Goal: Check status: Check status

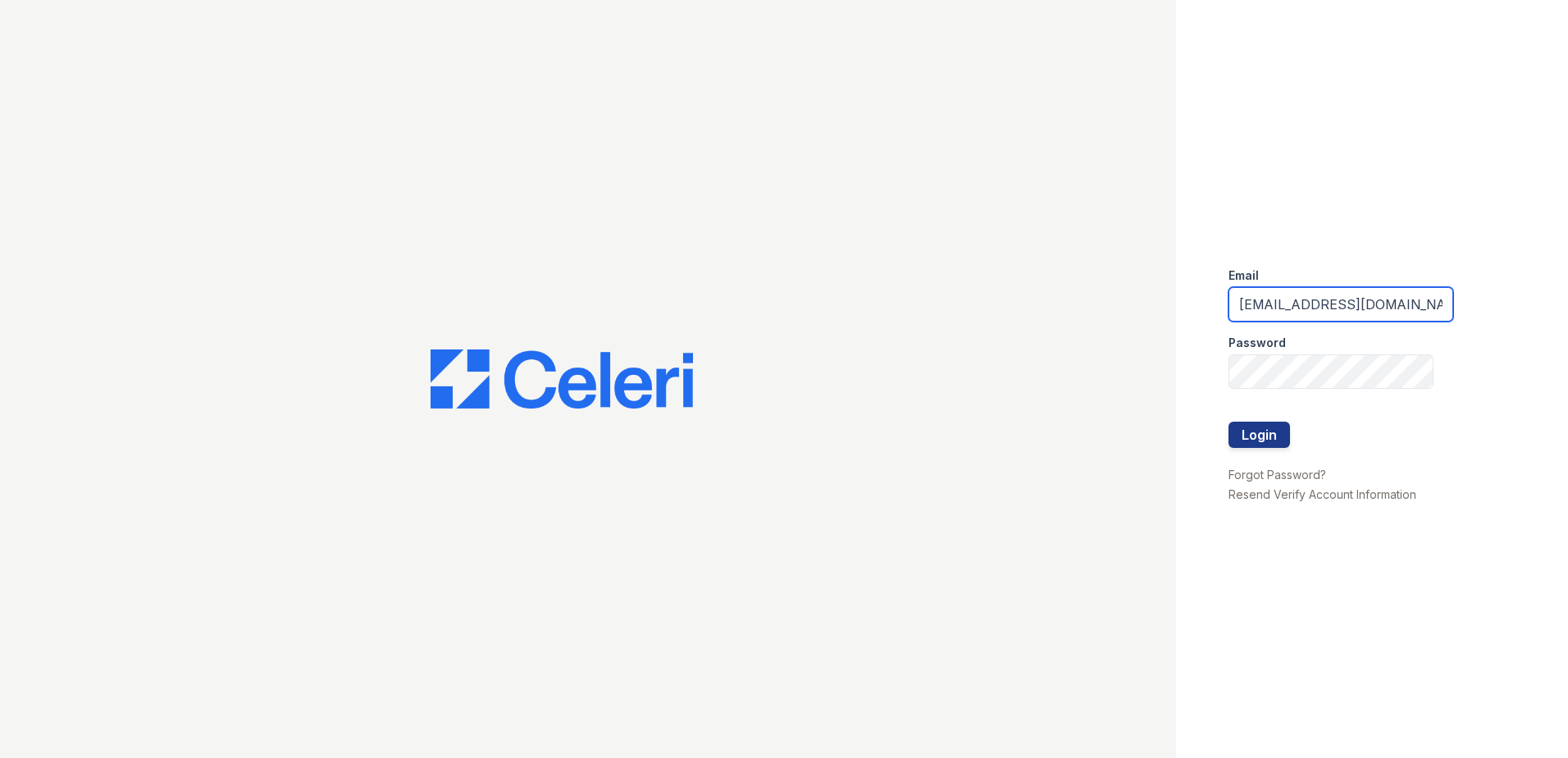
click at [1327, 312] on input "[EMAIL_ADDRESS][DOMAIN_NAME]" at bounding box center [1341, 305] width 225 height 35
type input "[EMAIL_ADDRESS][DOMAIN_NAME]"
click at [1277, 434] on button "Login" at bounding box center [1260, 434] width 61 height 26
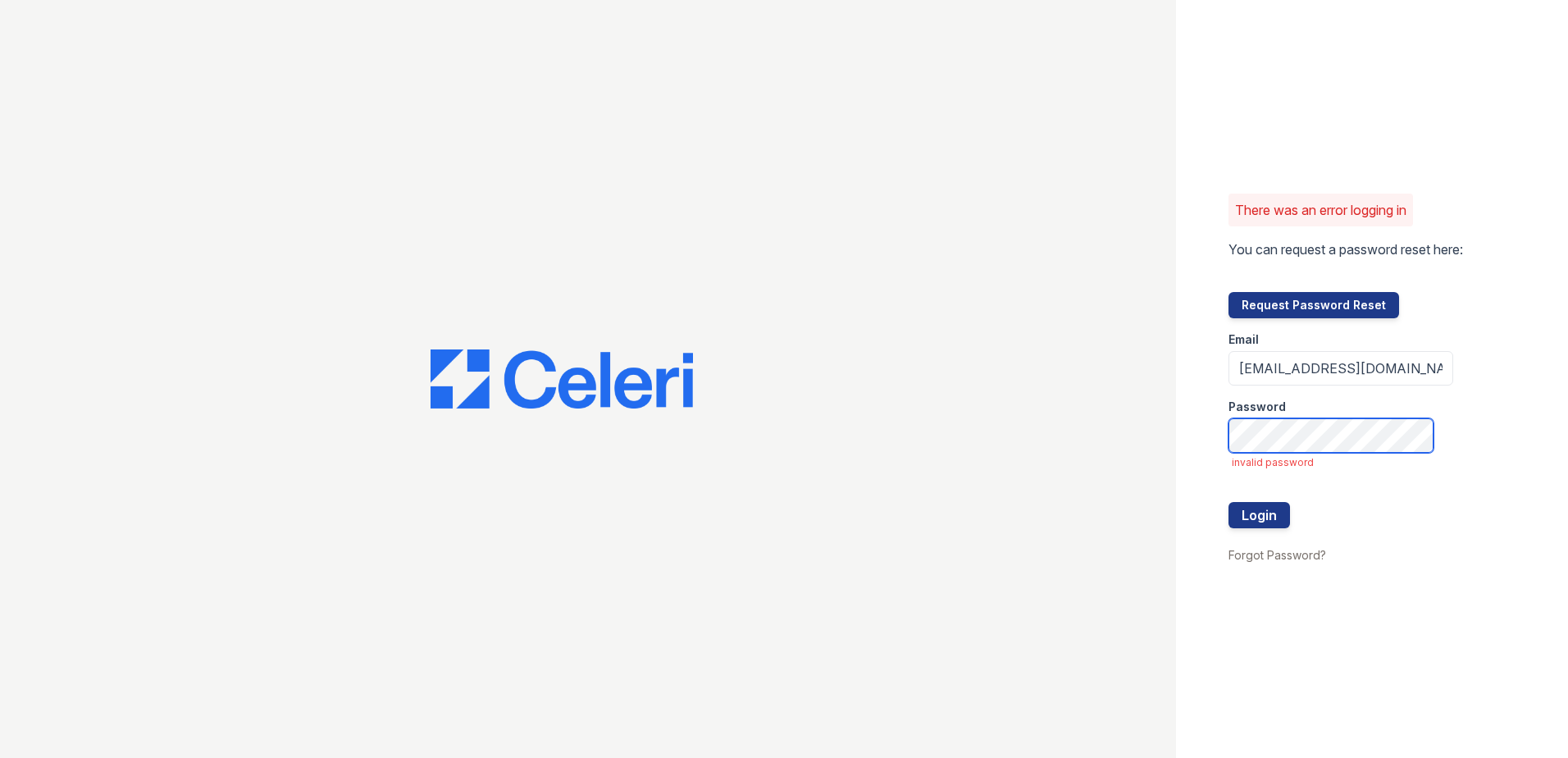
click at [1189, 468] on div "There was an error logging in You can request a password reset here: Request Pa…" at bounding box center [1372, 379] width 392 height 758
click at [1229, 501] on button "Login" at bounding box center [1260, 514] width 61 height 26
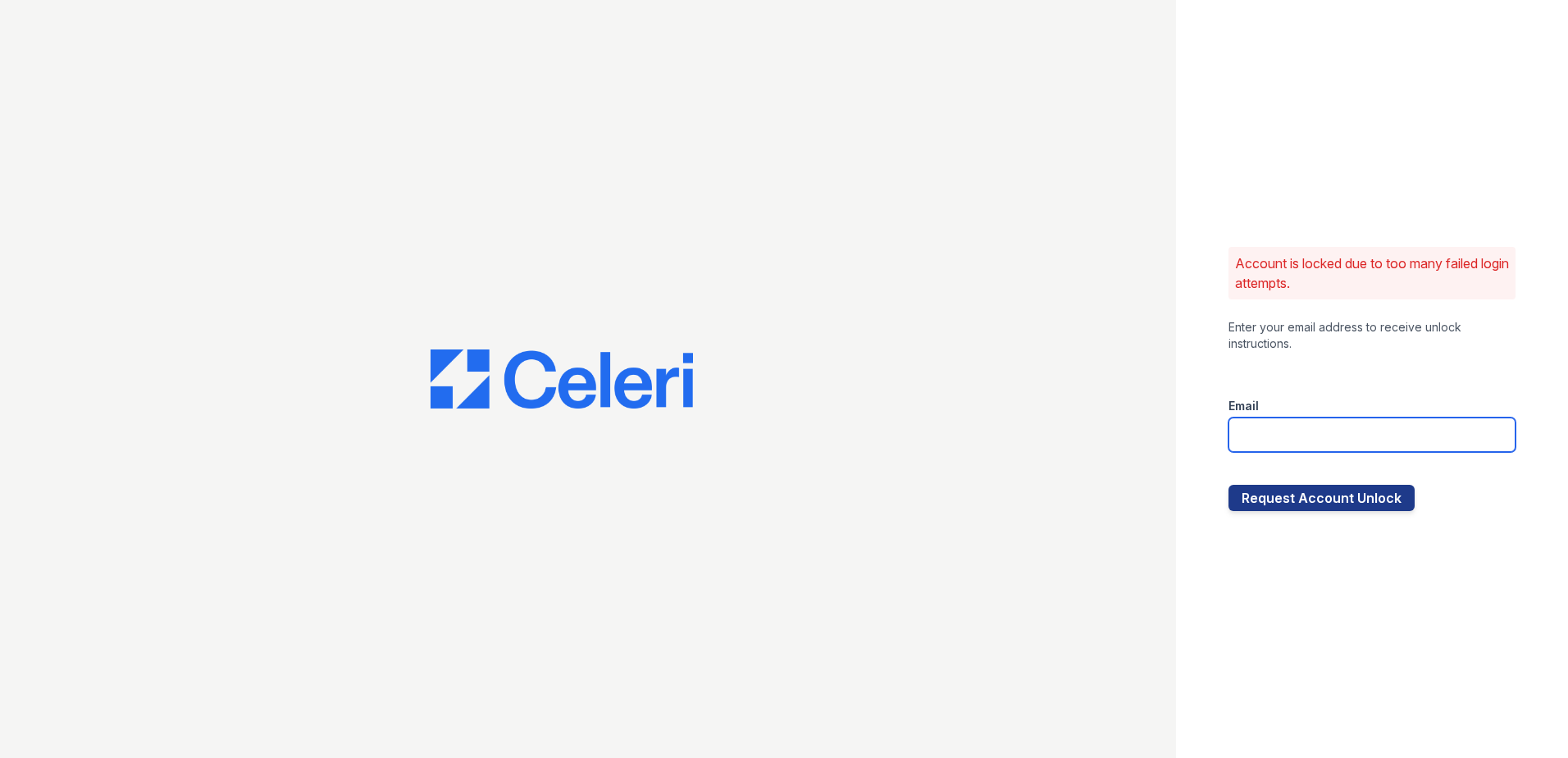
click at [1305, 431] on input "email" at bounding box center [1372, 435] width 287 height 35
type input "[EMAIL_ADDRESS][DOMAIN_NAME]"
click at [1305, 498] on button "Request Account Unlock" at bounding box center [1322, 498] width 186 height 26
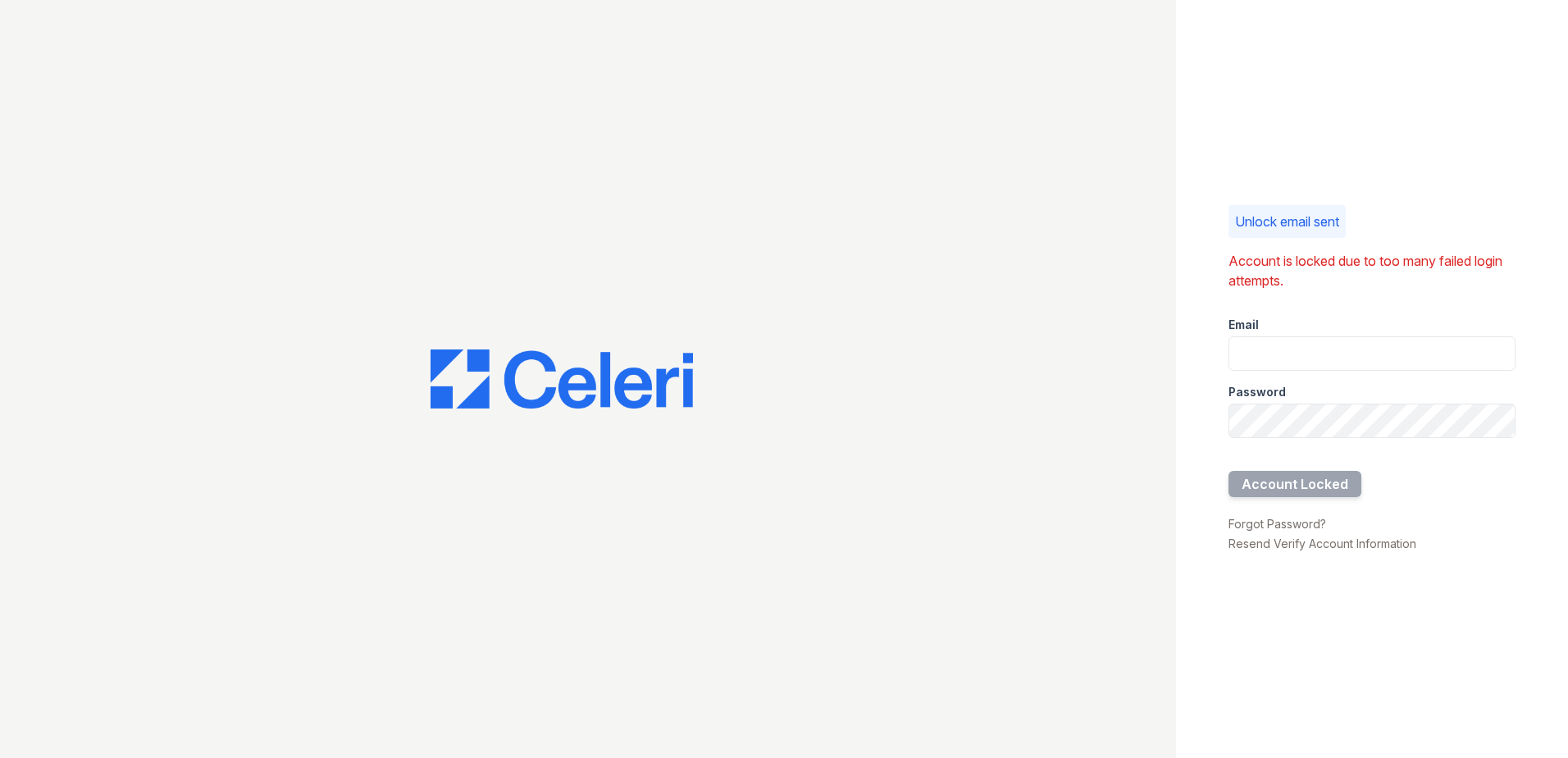
click at [1220, 342] on div "Unlock email sent Account is locked due to too many failed login attempts. Emai…" at bounding box center [1372, 379] width 392 height 758
click at [1297, 376] on div "Password" at bounding box center [1372, 387] width 287 height 33
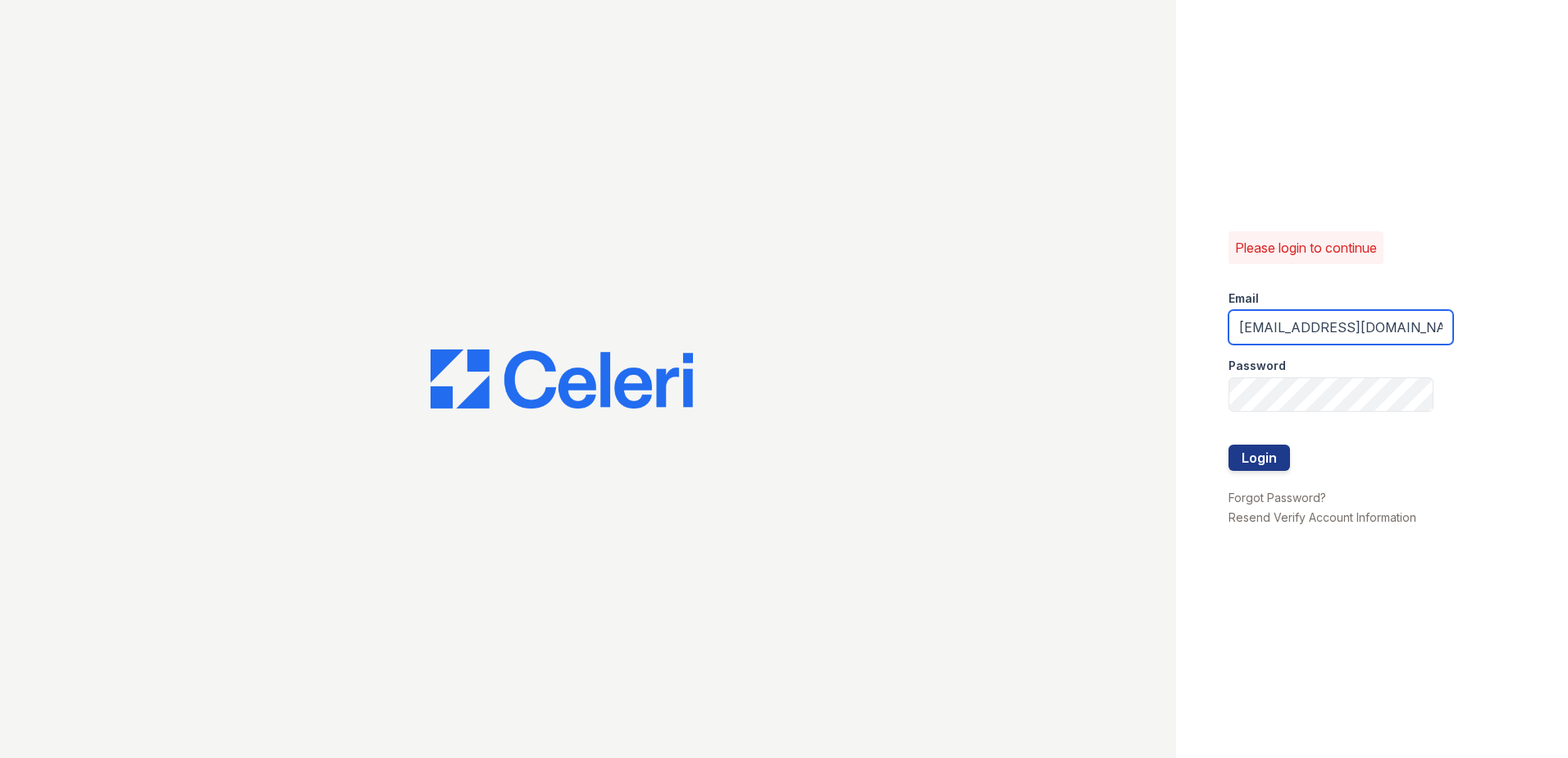
drag, startPoint x: 1400, startPoint y: 329, endPoint x: 1176, endPoint y: 347, distance: 224.7
click at [1176, 347] on div "Please login to continue Email renewalexandria@trinity-pm.com Password Login Fo…" at bounding box center [1372, 379] width 392 height 758
type input "m"
type input "renewspringfield@trinity-pm.com"
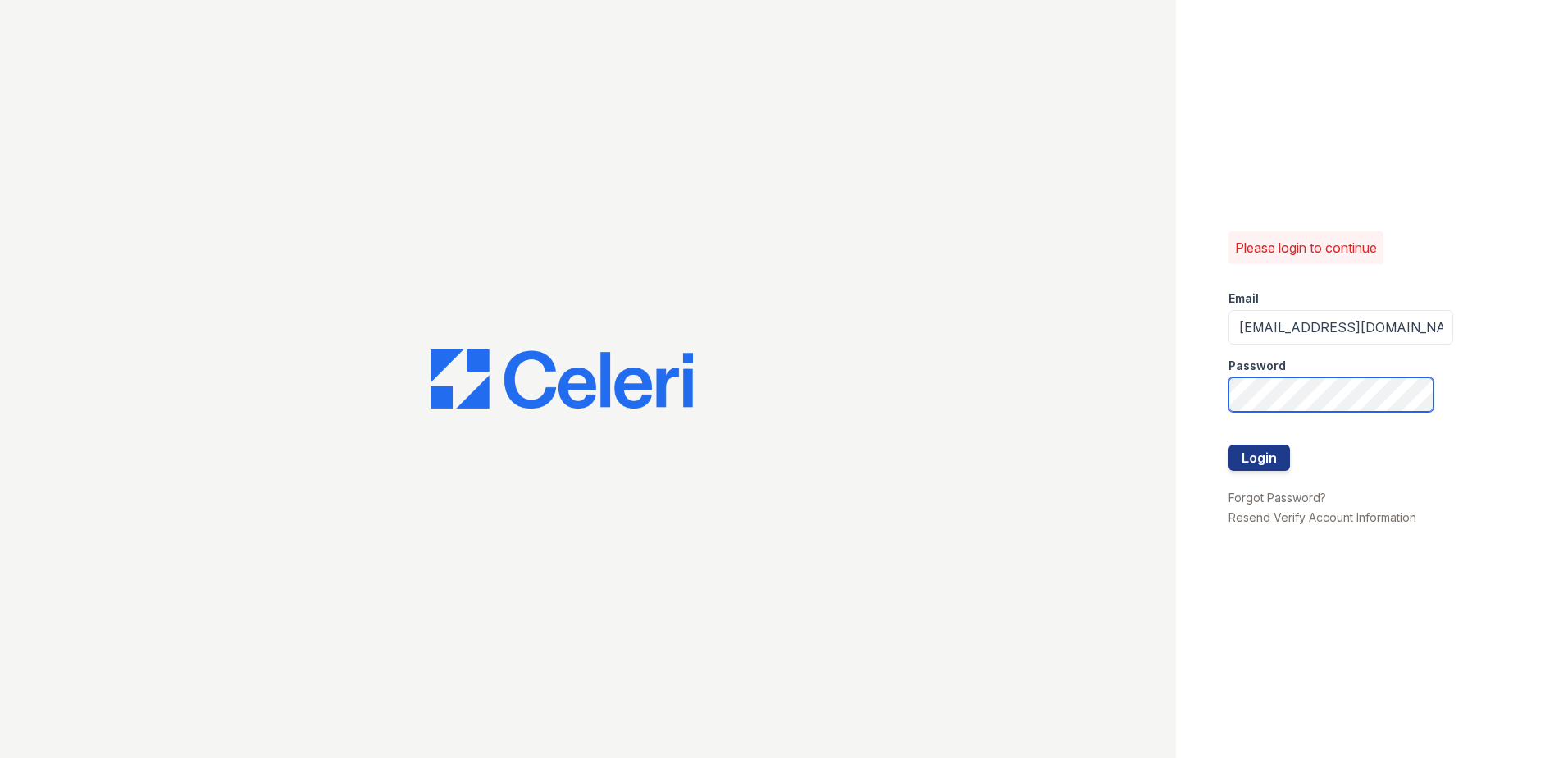
click at [1095, 390] on div "Please login to continue Email renewspringfield@trinity-pm.com Password Login F…" at bounding box center [784, 379] width 1568 height 758
click at [1229, 445] on button "Login" at bounding box center [1260, 457] width 61 height 26
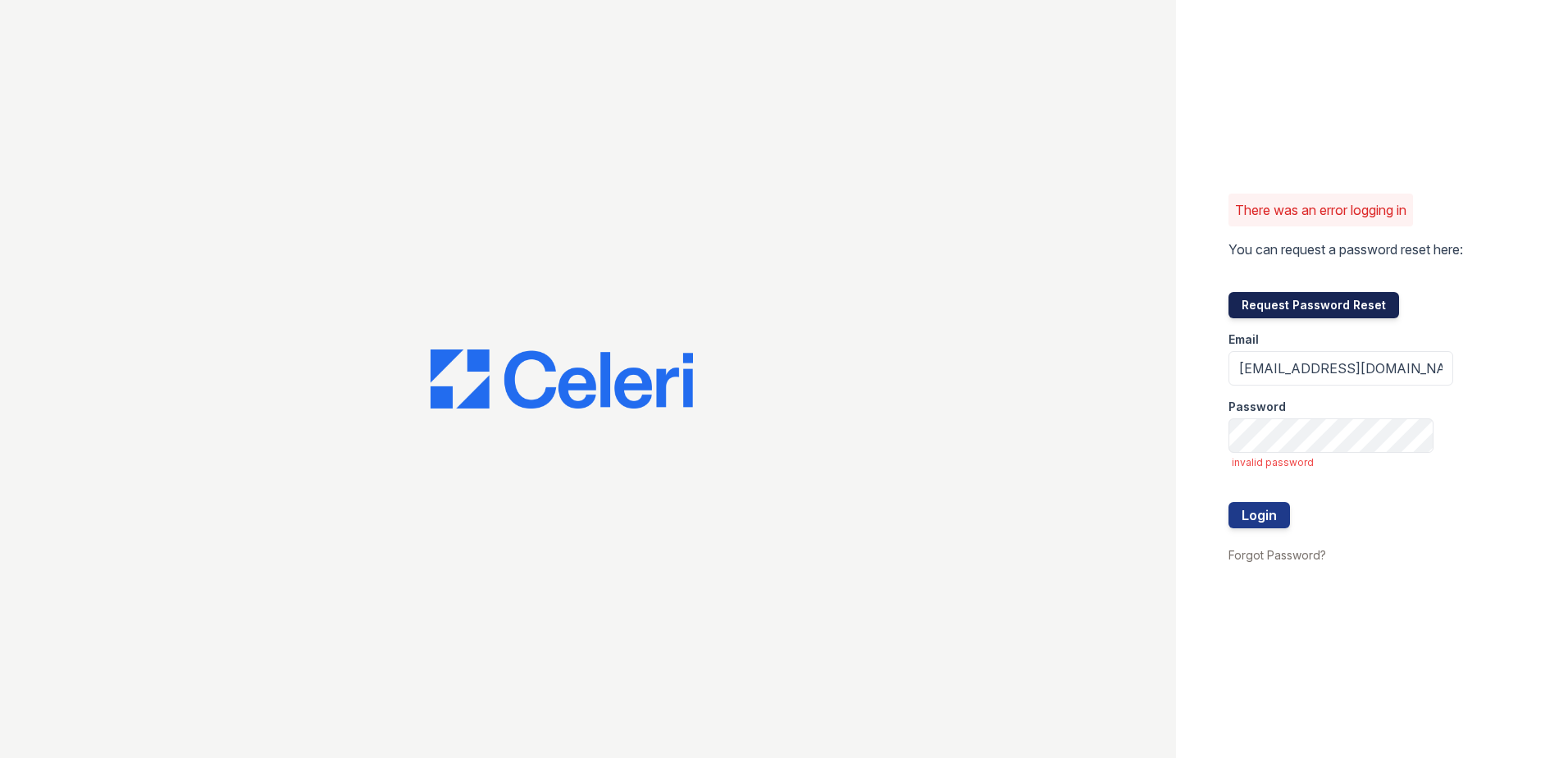
click at [1295, 309] on button "Request Password Reset" at bounding box center [1314, 305] width 171 height 26
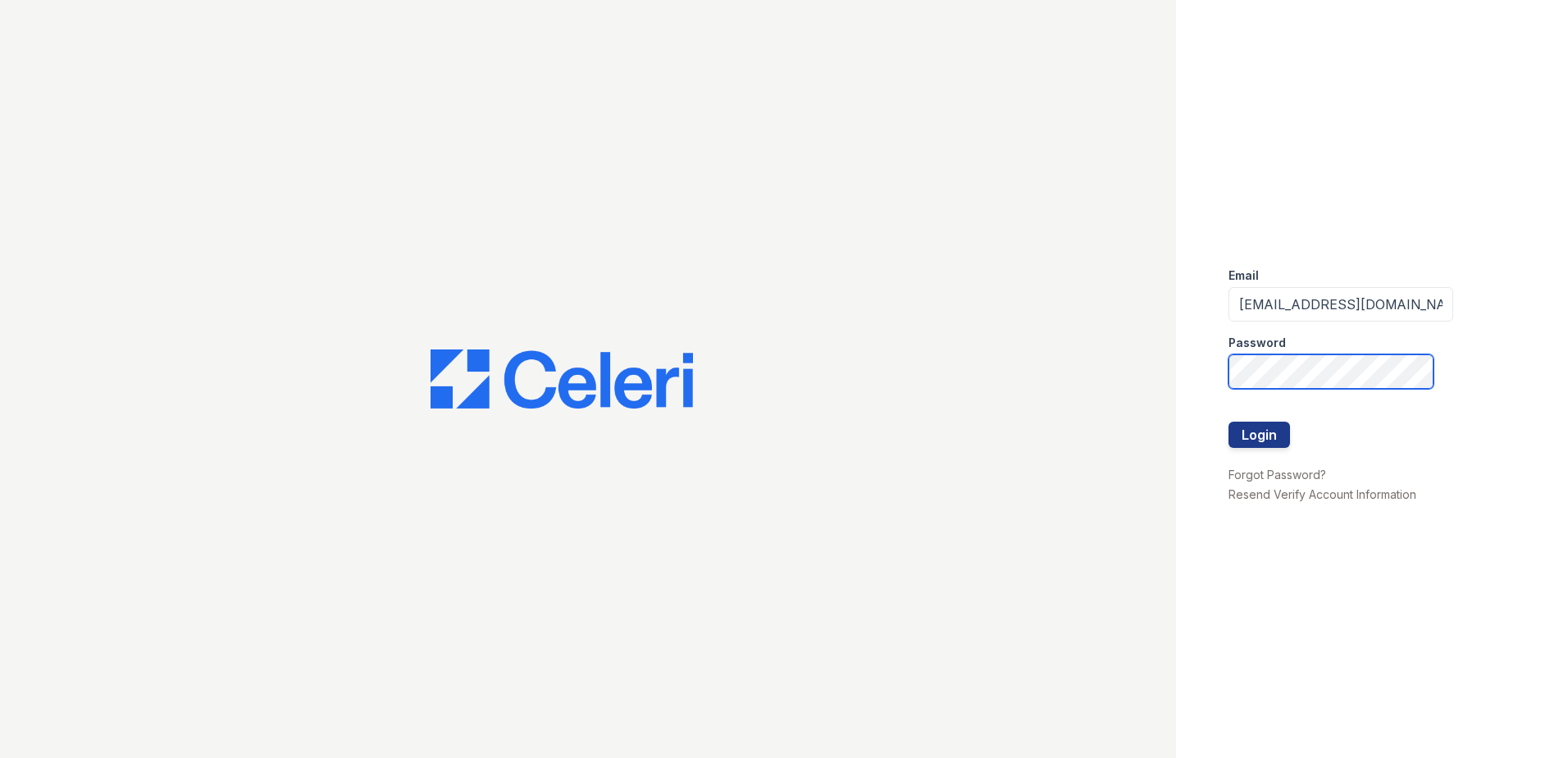
click at [1053, 365] on div "Email [EMAIL_ADDRESS][DOMAIN_NAME] Password Login Forgot Password? Resend Verif…" at bounding box center [784, 379] width 1568 height 758
click at [1079, 362] on div "Email [EMAIL_ADDRESS][DOMAIN_NAME] Password Login Forgot Password? Resend Verif…" at bounding box center [784, 379] width 1568 height 758
click at [1309, 306] on input "[EMAIL_ADDRESS][DOMAIN_NAME]" at bounding box center [1341, 305] width 225 height 35
type input "[EMAIL_ADDRESS][DOMAIN_NAME]"
click at [1085, 377] on div "Email renewspringfield@trinity-pm.com Password Login Forgot Password? Resend Ve…" at bounding box center [784, 379] width 1568 height 758
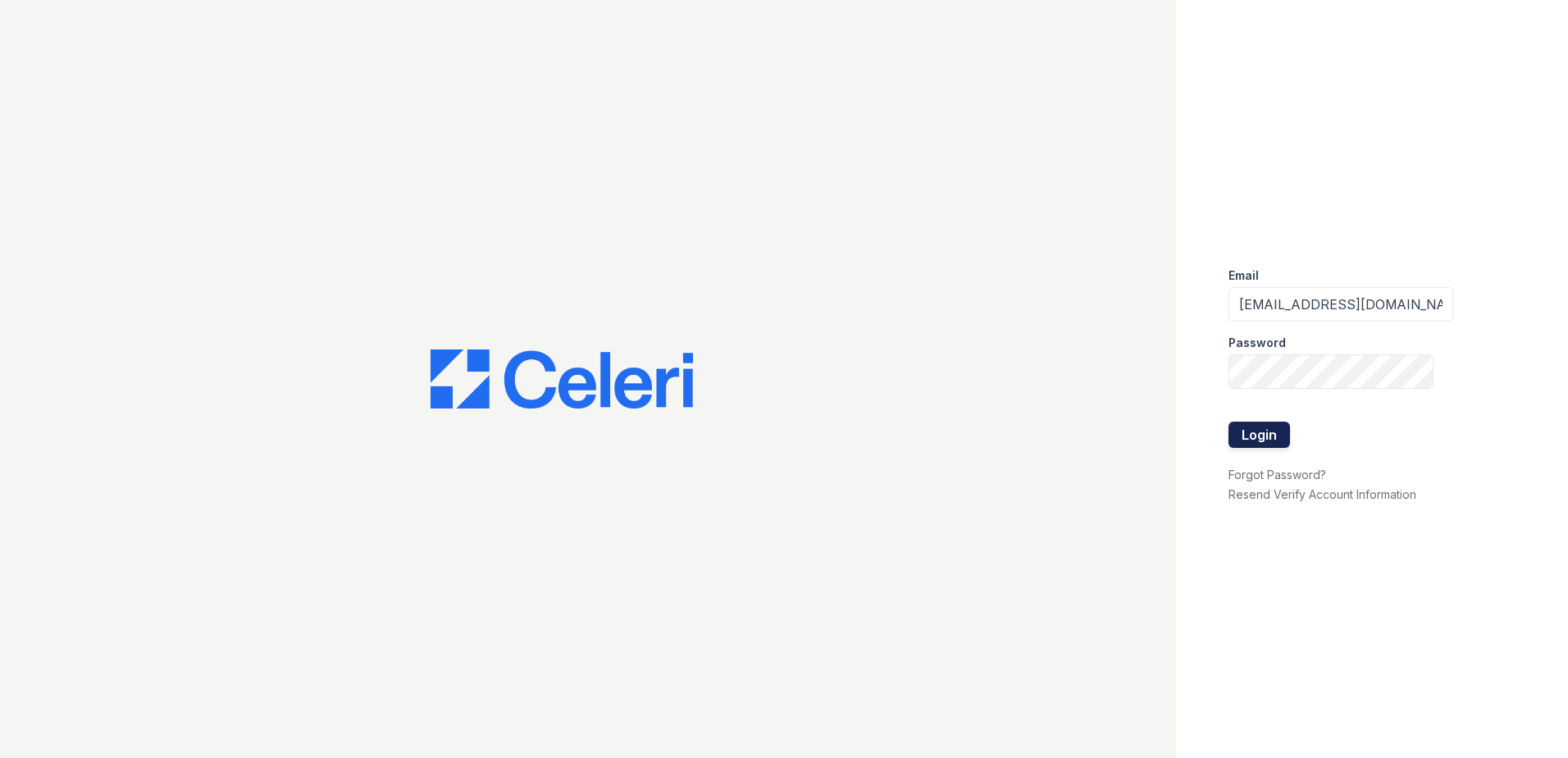
click at [1260, 437] on button "Login" at bounding box center [1260, 434] width 61 height 26
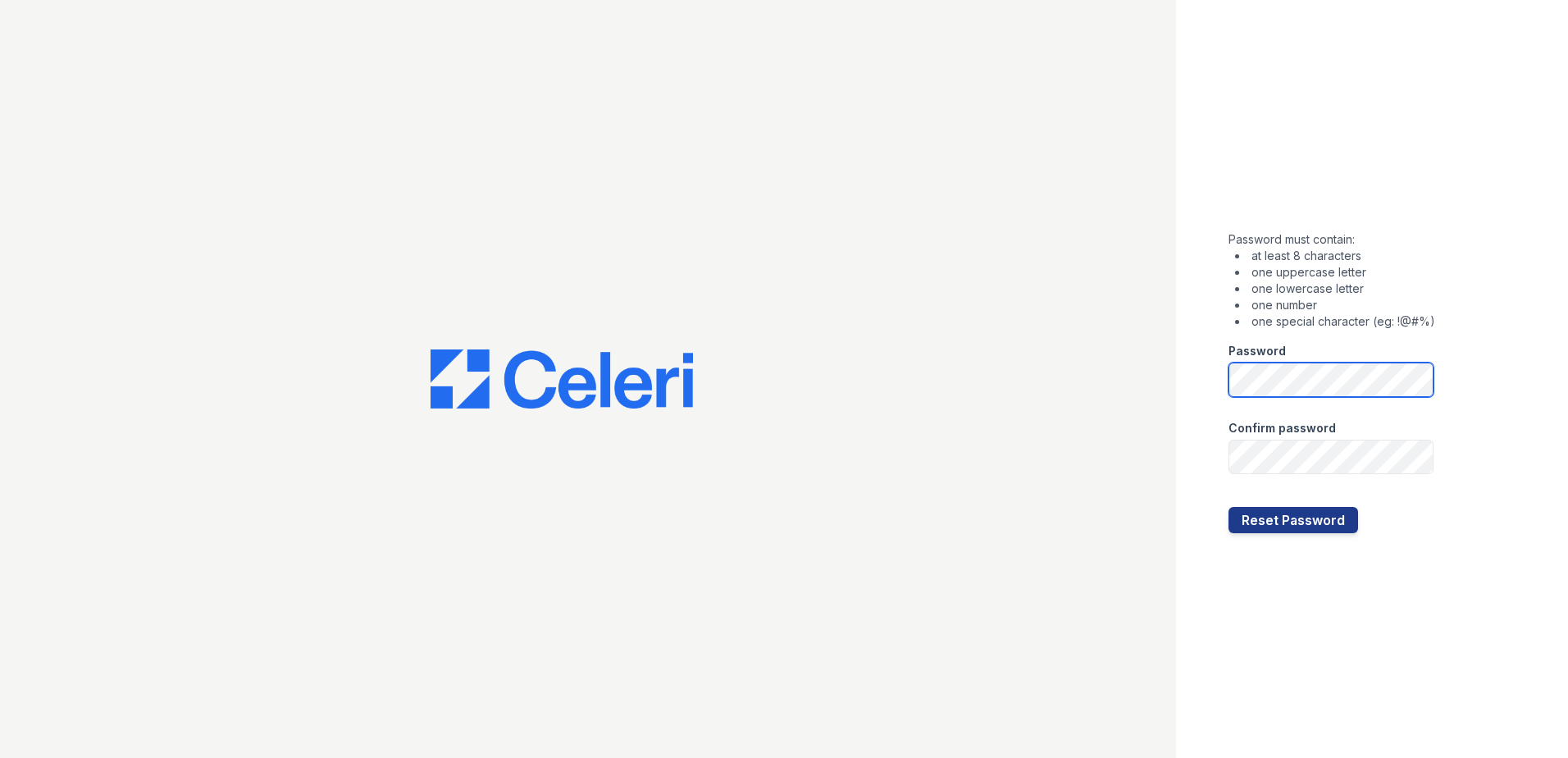
click at [1207, 381] on div "Password must contain: at least 8 characters one uppercase letter one lowercase…" at bounding box center [1372, 379] width 392 height 758
click at [1229, 507] on button "Reset Password" at bounding box center [1293, 520] width 130 height 26
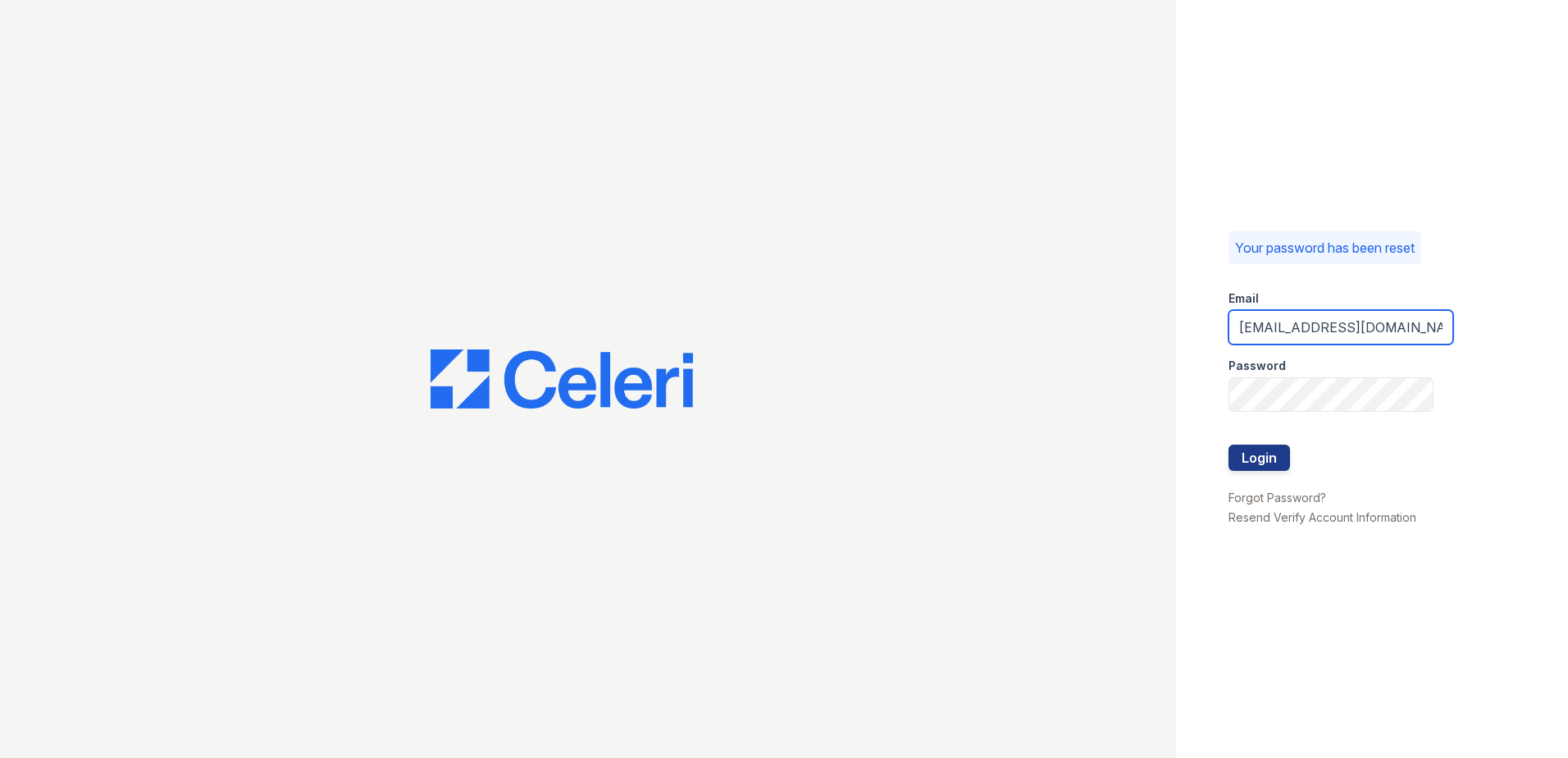
click at [1299, 328] on input "[EMAIL_ADDRESS][DOMAIN_NAME]" at bounding box center [1341, 328] width 225 height 35
type input "[EMAIL_ADDRESS][DOMAIN_NAME]"
click at [1262, 453] on button "Login" at bounding box center [1260, 457] width 61 height 26
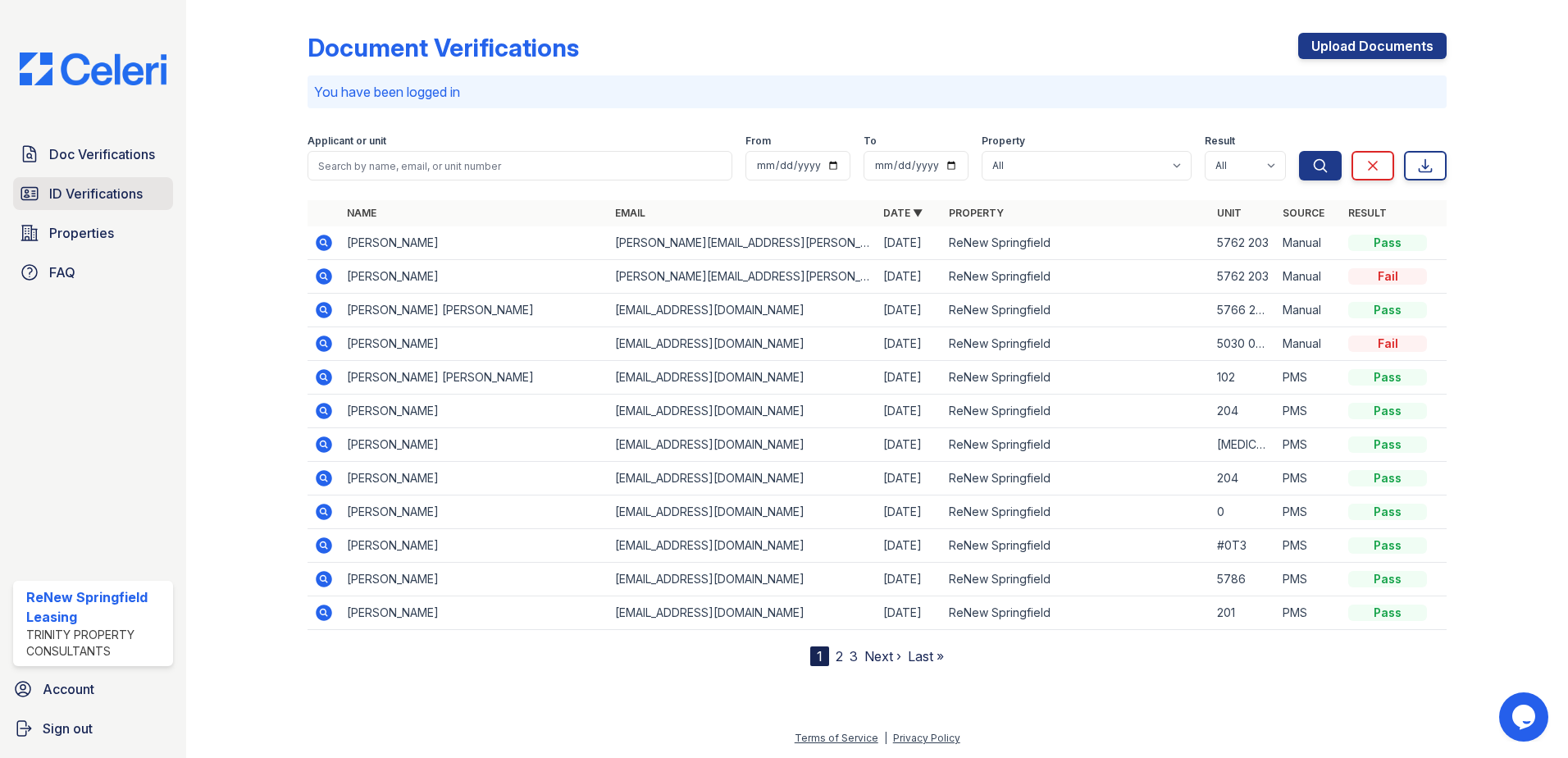
click at [129, 197] on span "ID Verifications" at bounding box center [95, 193] width 93 height 19
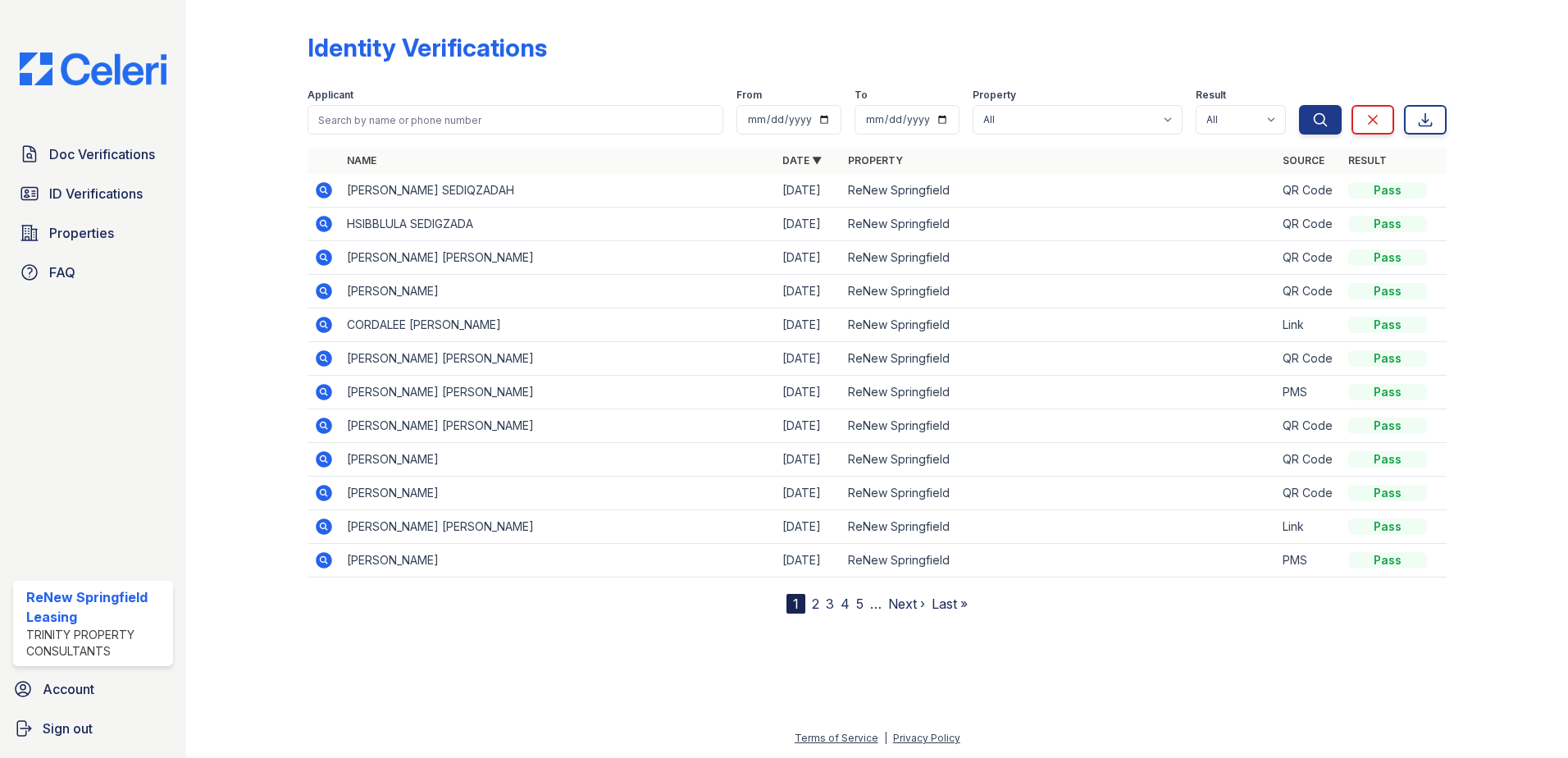
click at [324, 187] on icon at bounding box center [324, 190] width 19 height 19
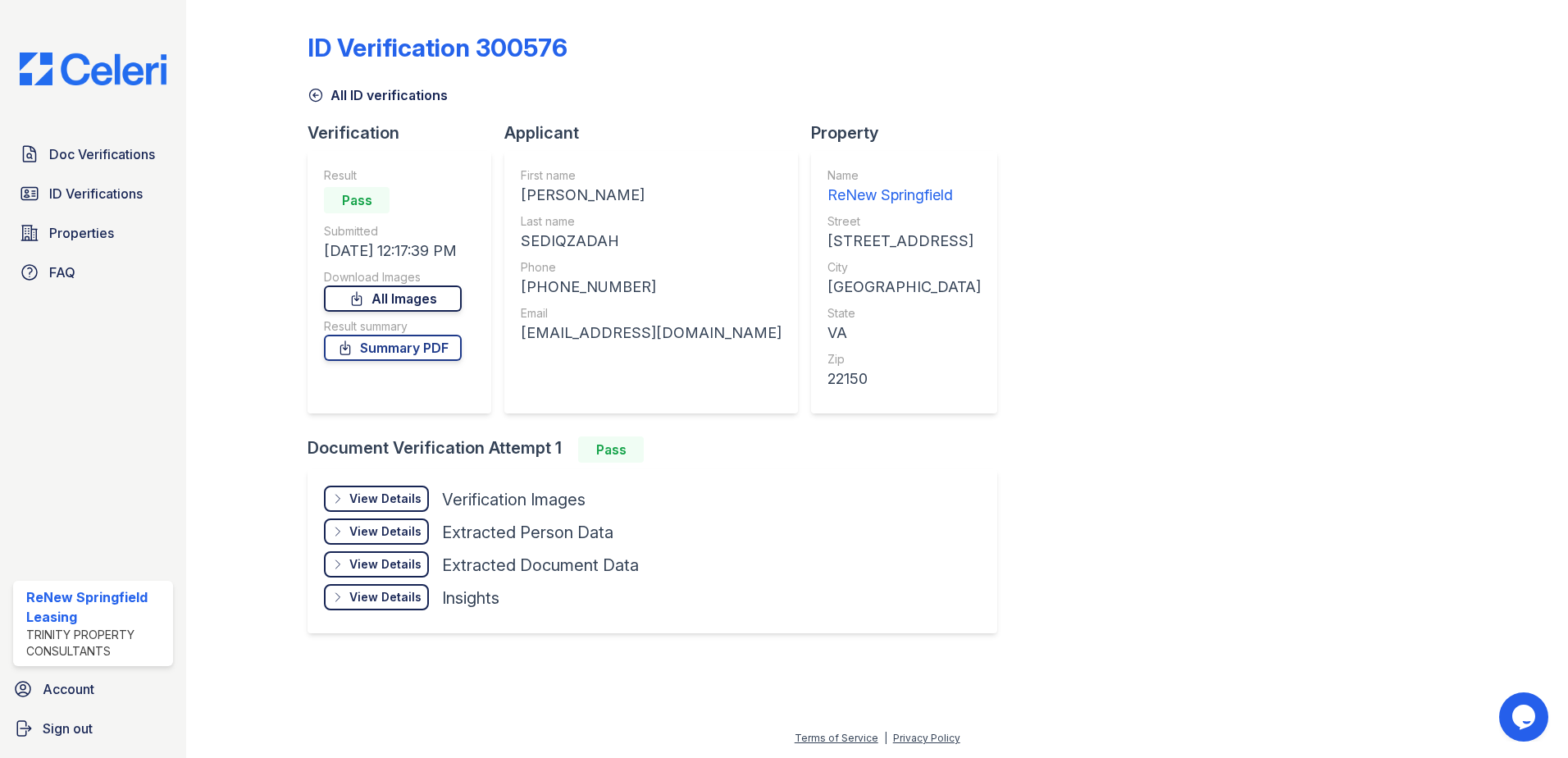
click at [424, 299] on link "All Images" at bounding box center [392, 298] width 137 height 26
click at [140, 196] on span "ID Verifications" at bounding box center [95, 193] width 93 height 19
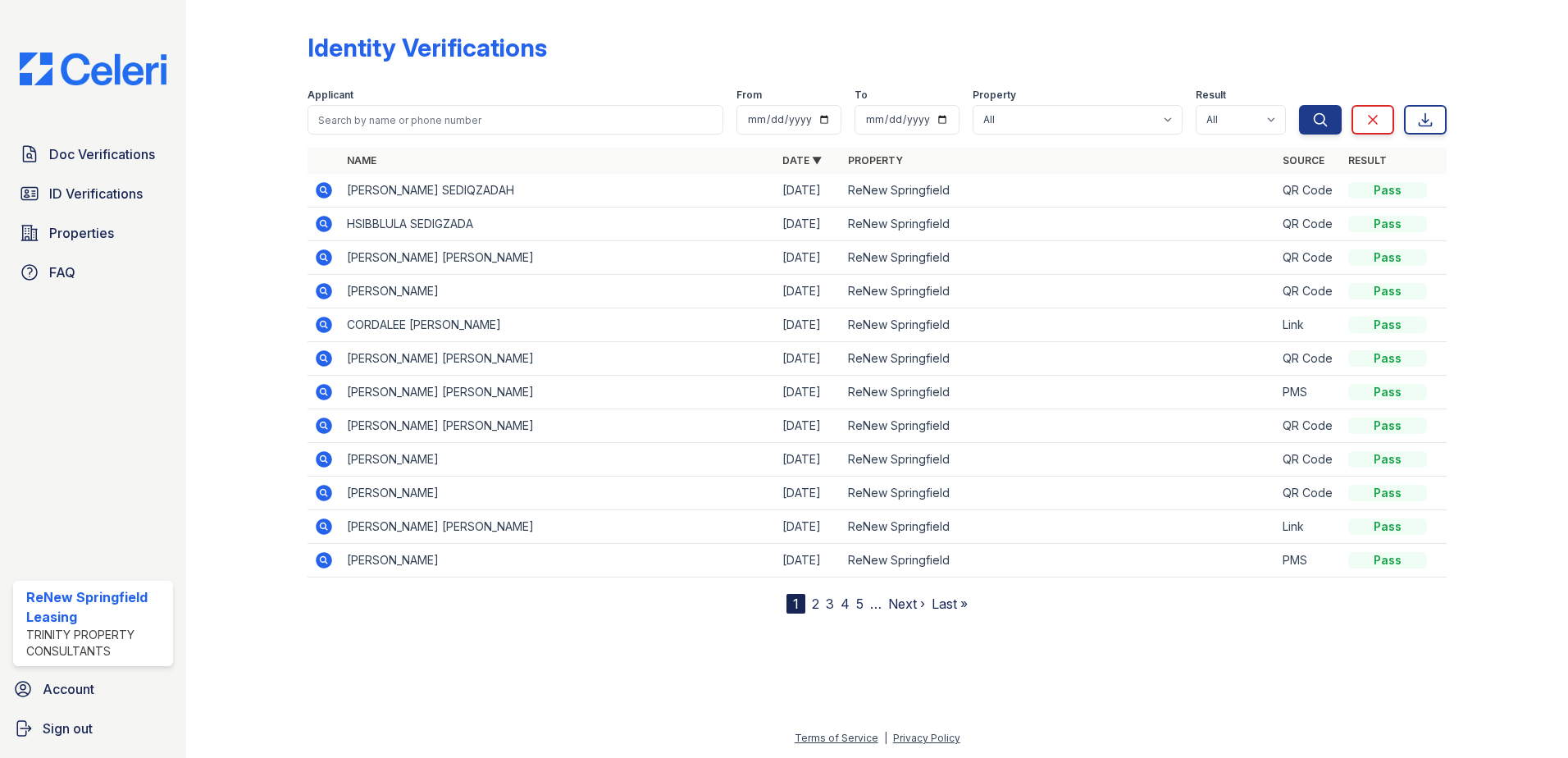
click at [324, 223] on icon at bounding box center [323, 223] width 4 height 4
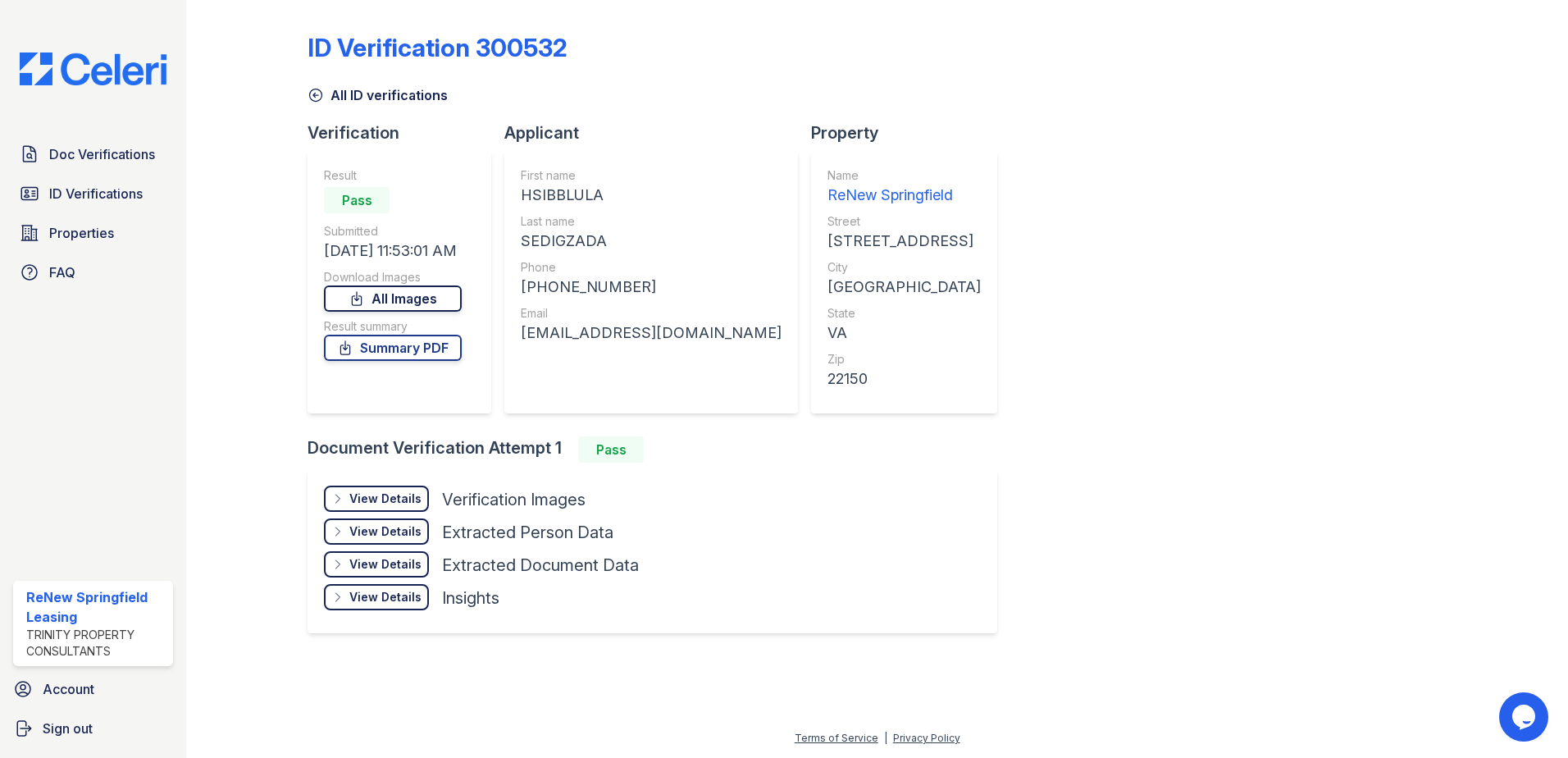
click at [406, 295] on link "All Images" at bounding box center [392, 298] width 137 height 26
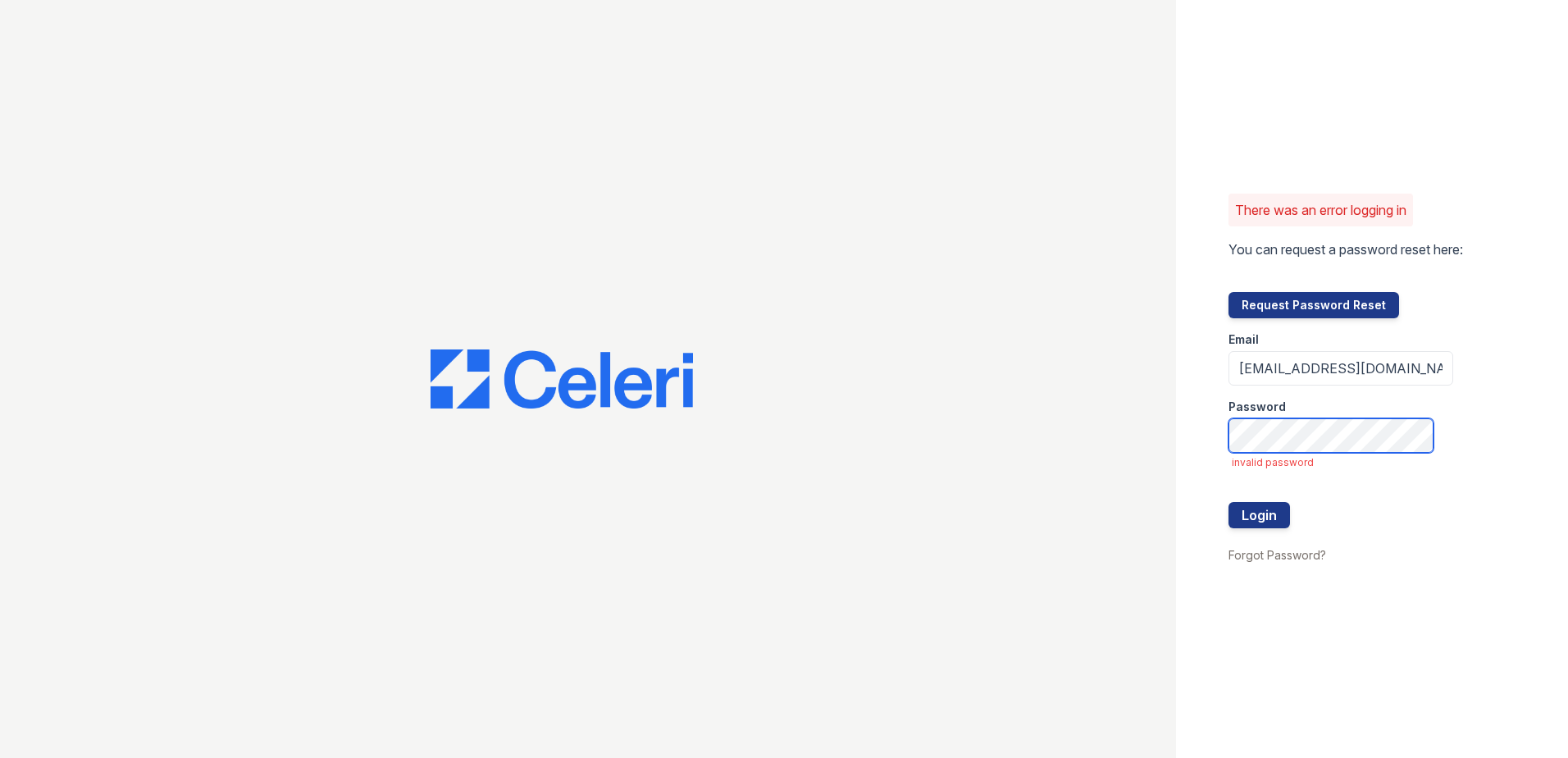
click at [809, 464] on div "There was an error logging in You can request a password reset here: Request Pa…" at bounding box center [784, 379] width 1568 height 758
click at [1087, 429] on div "There was an error logging in You can request a password reset here: Request Pa…" at bounding box center [784, 379] width 1568 height 758
click at [1274, 524] on button "Login" at bounding box center [1260, 514] width 61 height 26
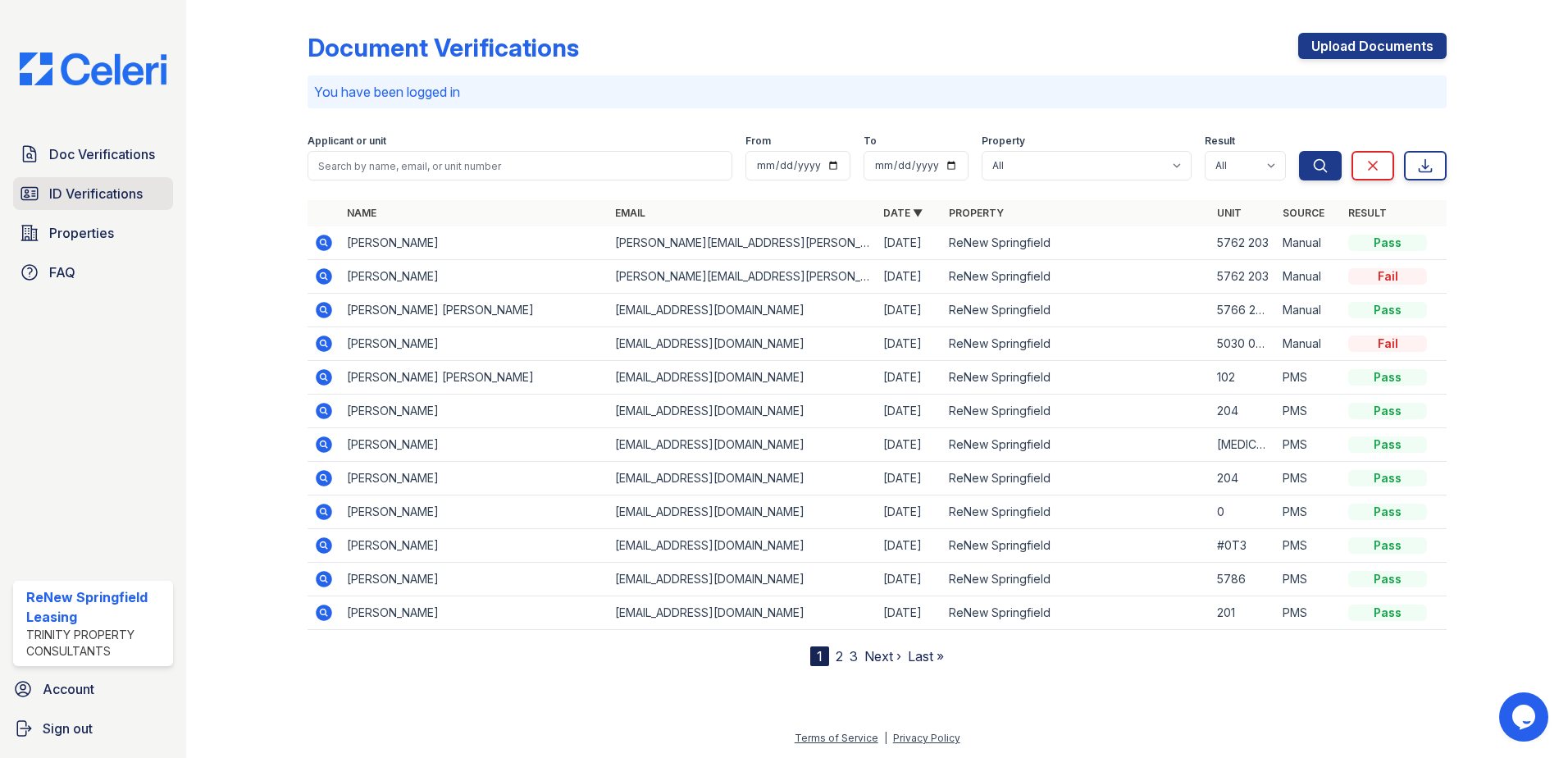
click at [82, 199] on span "ID Verifications" at bounding box center [95, 193] width 93 height 19
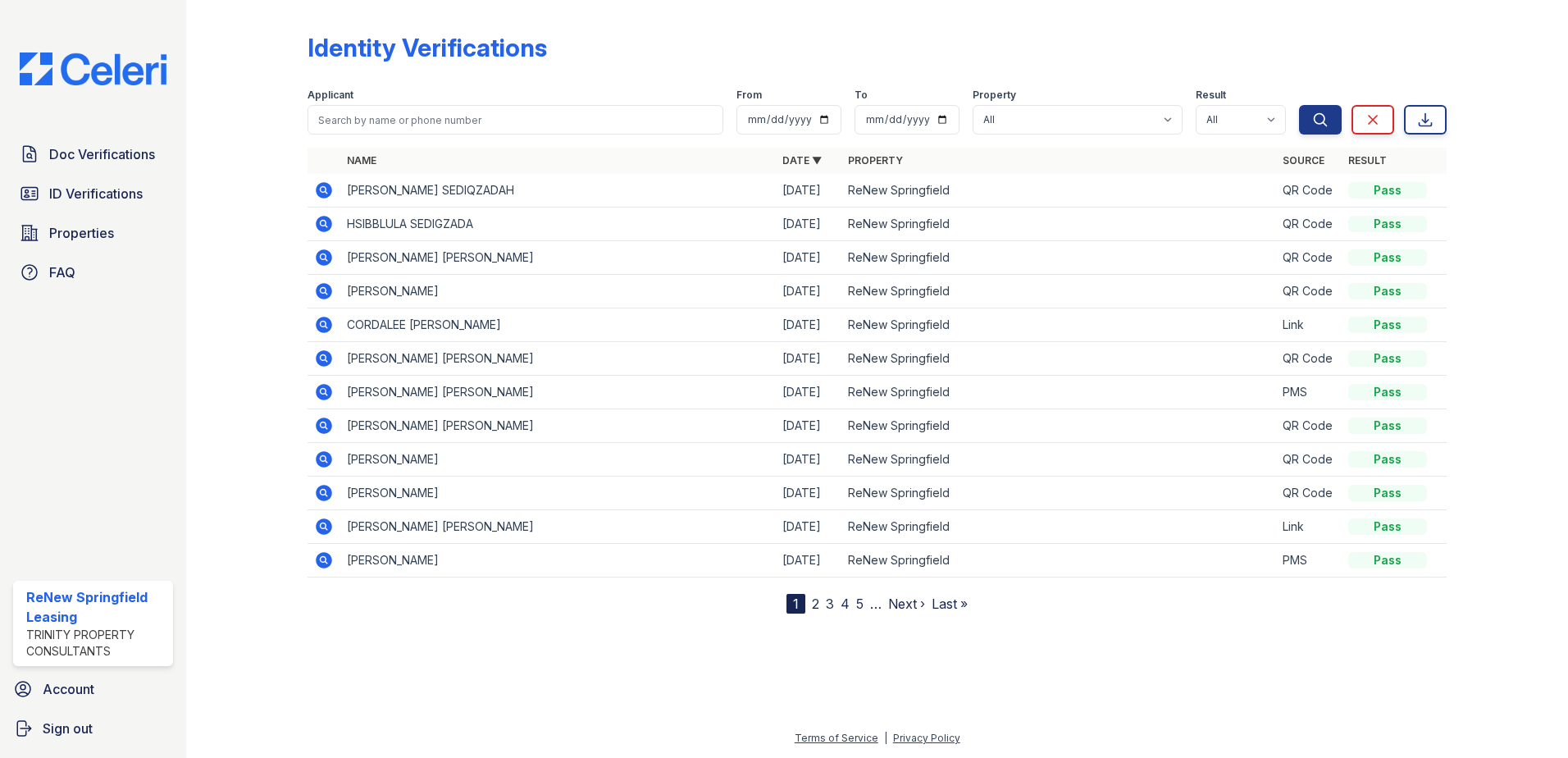
click at [319, 183] on icon at bounding box center [324, 190] width 19 height 19
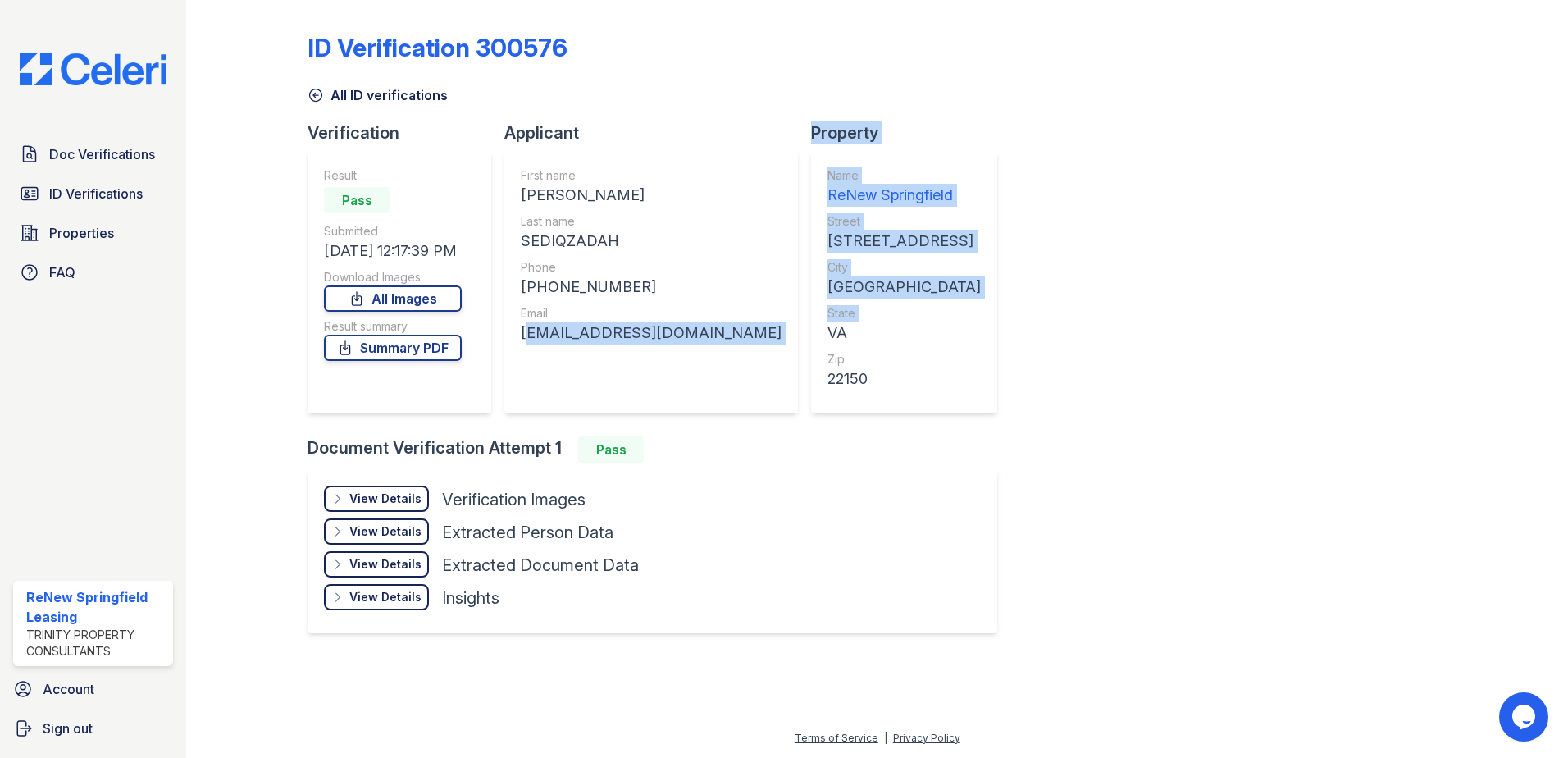
drag, startPoint x: 512, startPoint y: 333, endPoint x: 730, endPoint y: 333, distance: 218.0
click at [730, 333] on div "Verification Result Pass Submitted 08/25/25 12:17:39 PM Download Images All Ima…" at bounding box center [659, 279] width 703 height 315
drag, startPoint x: 730, startPoint y: 333, endPoint x: 723, endPoint y: 327, distance: 9.2
click at [811, 327] on div "Name ReNew Springfield Street 5734 Backlick Rd. City Springfield State VA Zip 2…" at bounding box center [904, 281] width 186 height 262
click at [692, 331] on div "First name FAUZIA Last name SEDIQZADAH Phone +16314382414 Email sediqzadah@gmai…" at bounding box center [651, 281] width 294 height 262
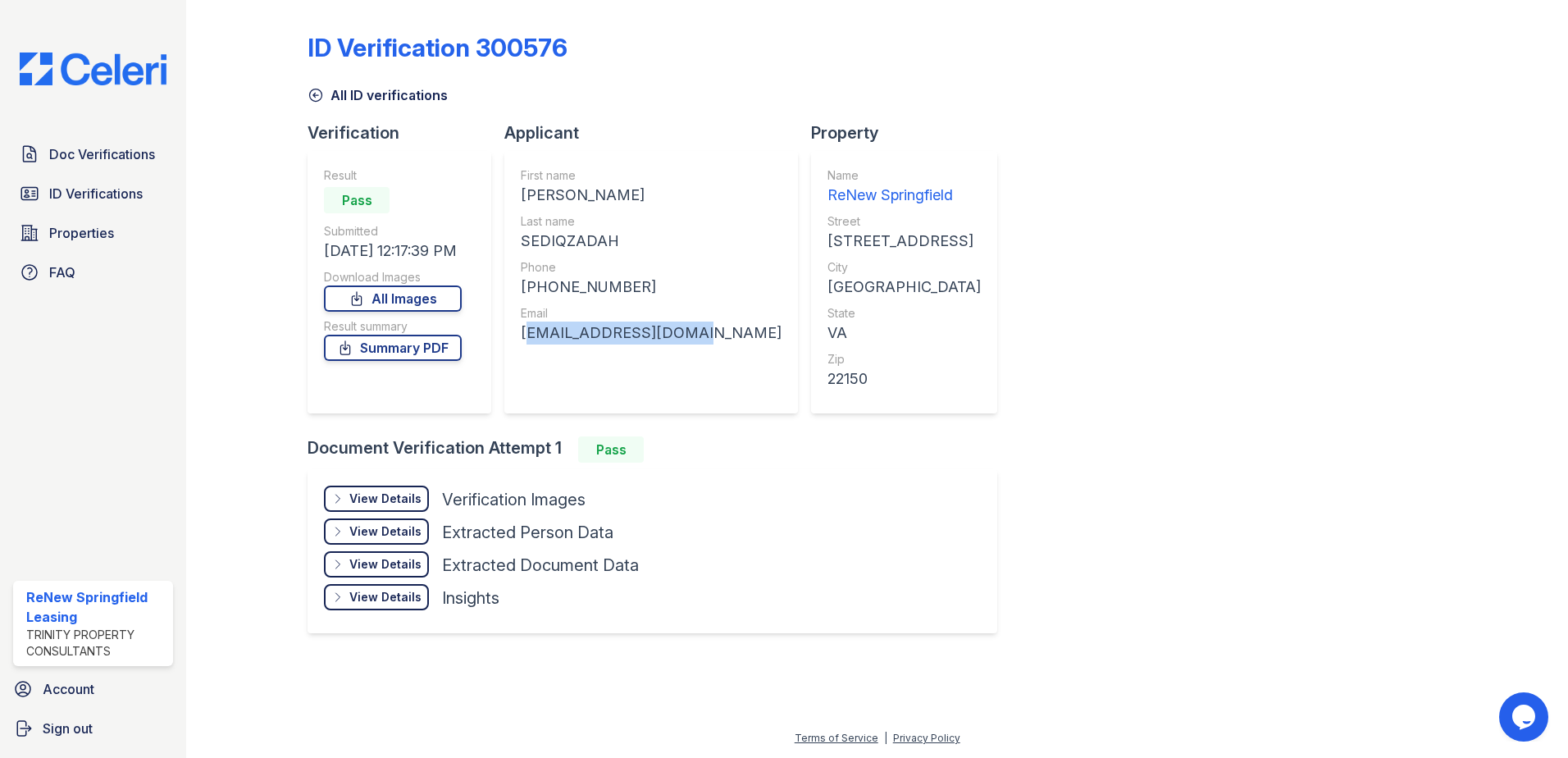
drag, startPoint x: 692, startPoint y: 331, endPoint x: 514, endPoint y: 327, distance: 178.0
click at [514, 327] on div "First name FAUZIA Last name SEDIQZADAH Phone +16314382414 Email sediqzadah@gmai…" at bounding box center [651, 281] width 294 height 262
drag, startPoint x: 514, startPoint y: 327, endPoint x: 584, endPoint y: 329, distance: 70.0
copy div "sediqzadah@gmail.com"
click at [1193, 285] on div "ID Verification 300576 All ID verifications Verification Result Pass Submitted …" at bounding box center [877, 331] width 1139 height 649
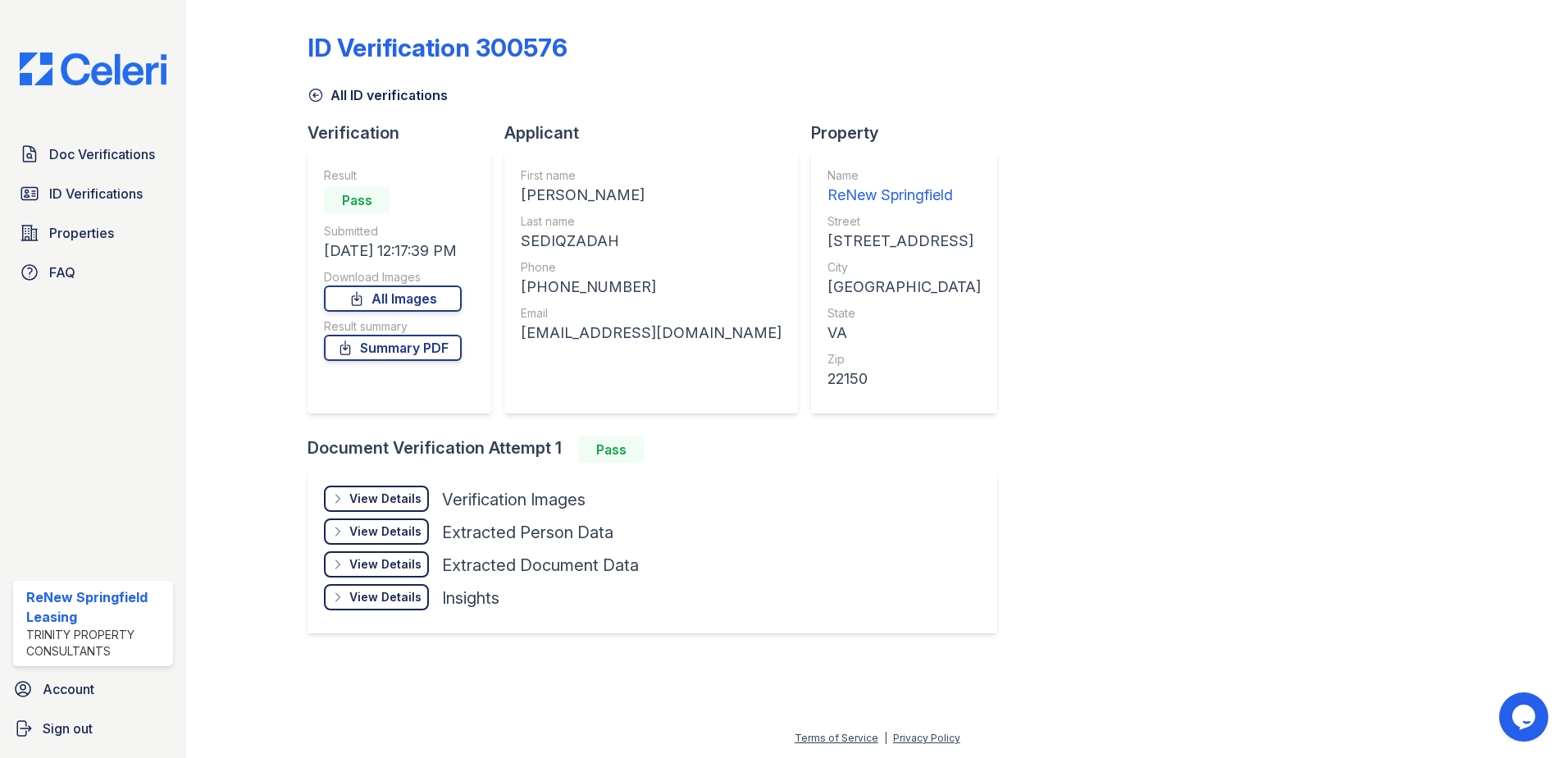
click at [316, 93] on icon at bounding box center [315, 94] width 16 height 16
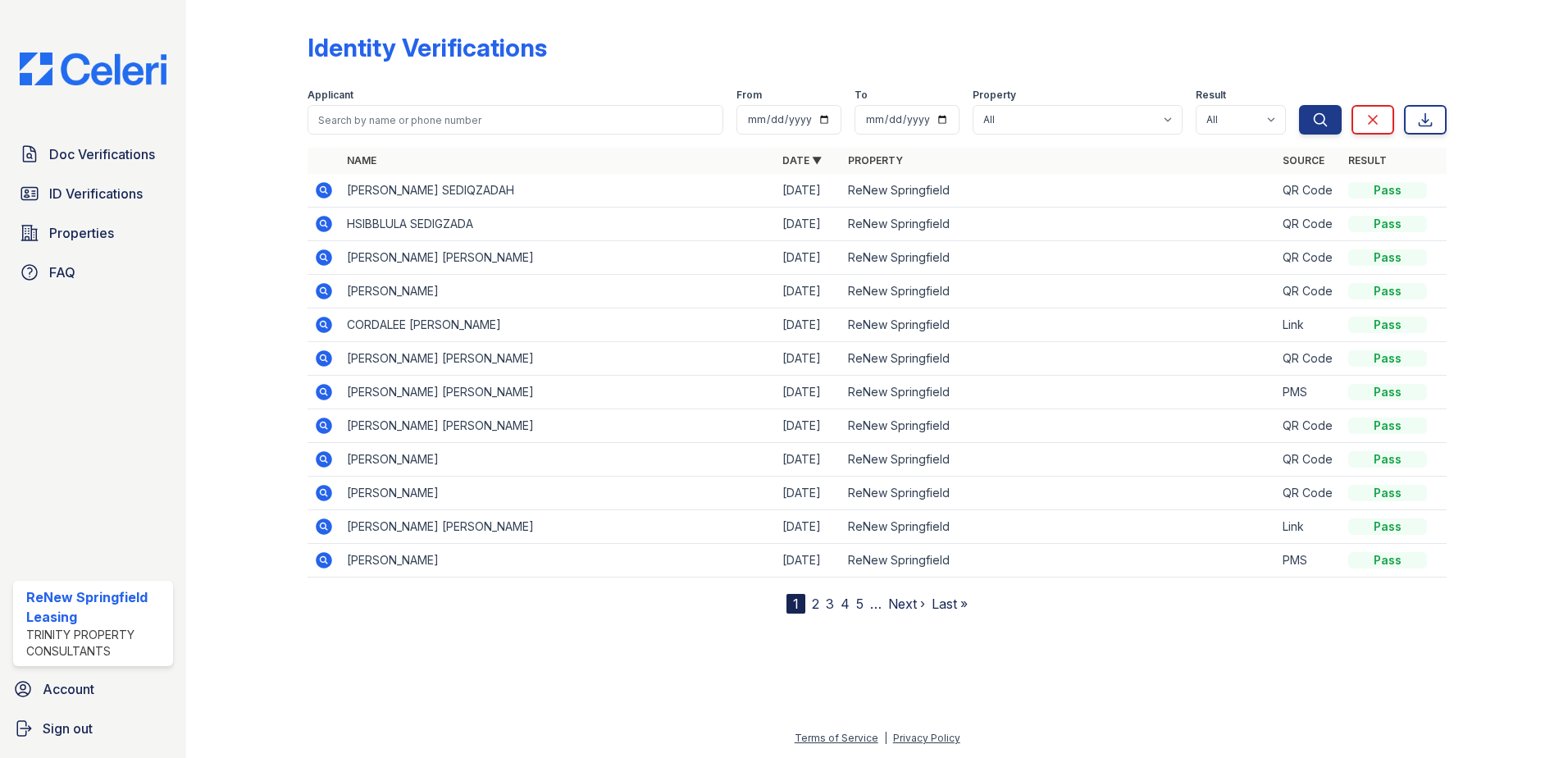
click at [326, 189] on icon at bounding box center [324, 190] width 19 height 19
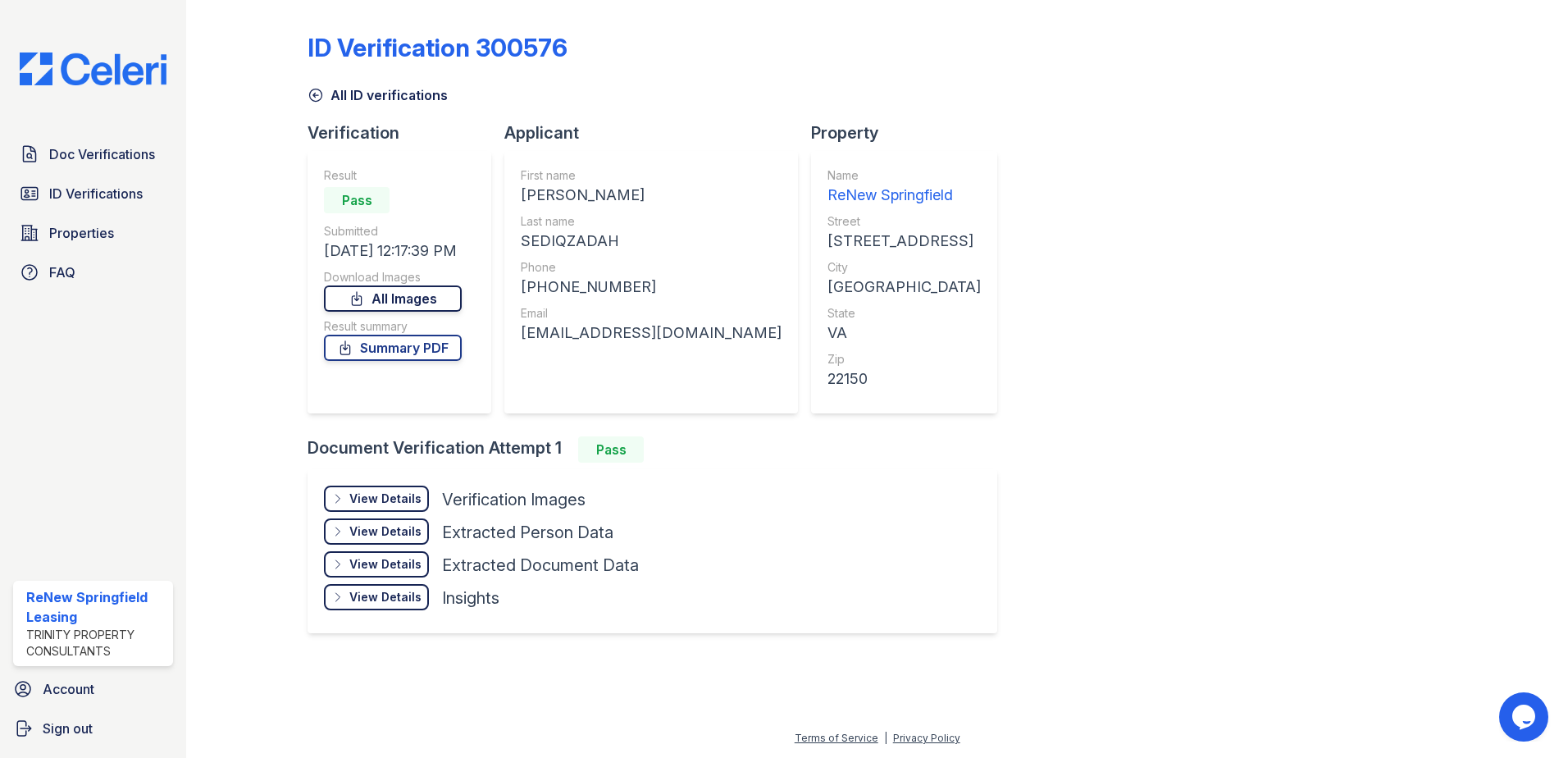
click at [383, 296] on link "All Images" at bounding box center [392, 298] width 137 height 26
click at [384, 347] on link "Summary PDF" at bounding box center [392, 347] width 137 height 26
click at [96, 188] on span "ID Verifications" at bounding box center [95, 193] width 93 height 19
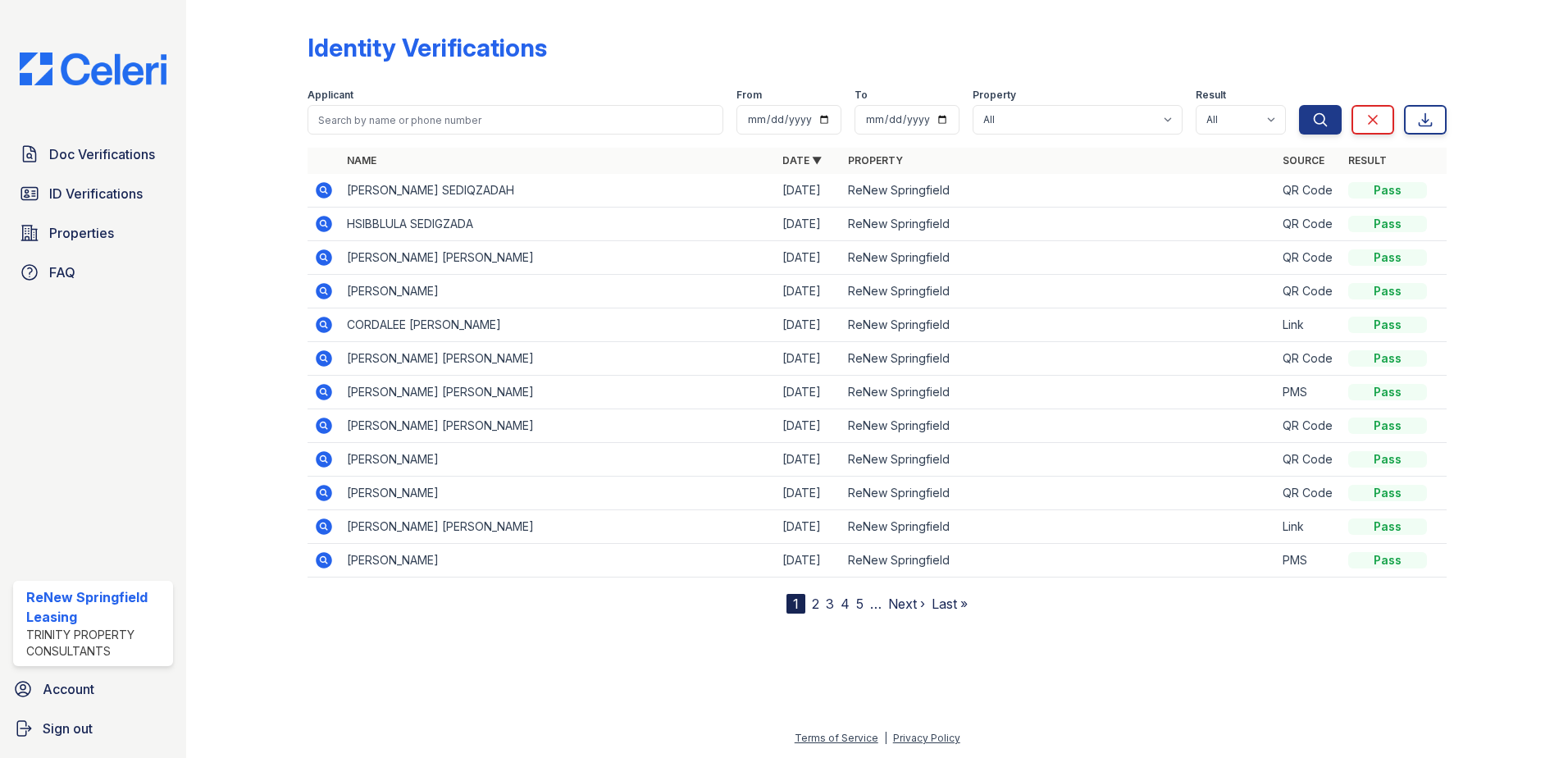
click at [326, 220] on icon at bounding box center [324, 224] width 16 height 16
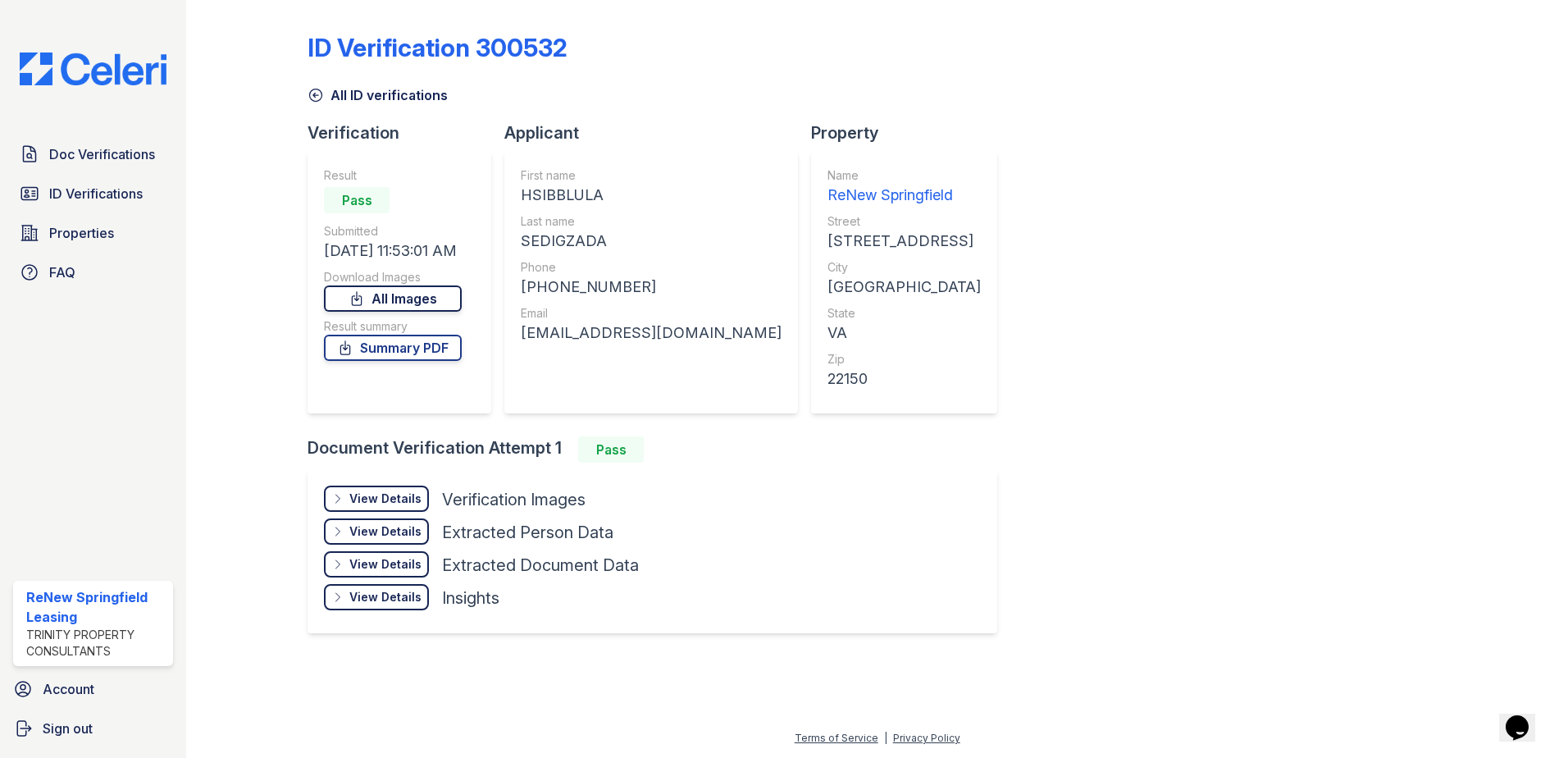
click at [385, 298] on link "All Images" at bounding box center [392, 298] width 137 height 26
click at [390, 353] on link "Summary PDF" at bounding box center [392, 347] width 137 height 26
click at [79, 188] on span "ID Verifications" at bounding box center [95, 193] width 93 height 19
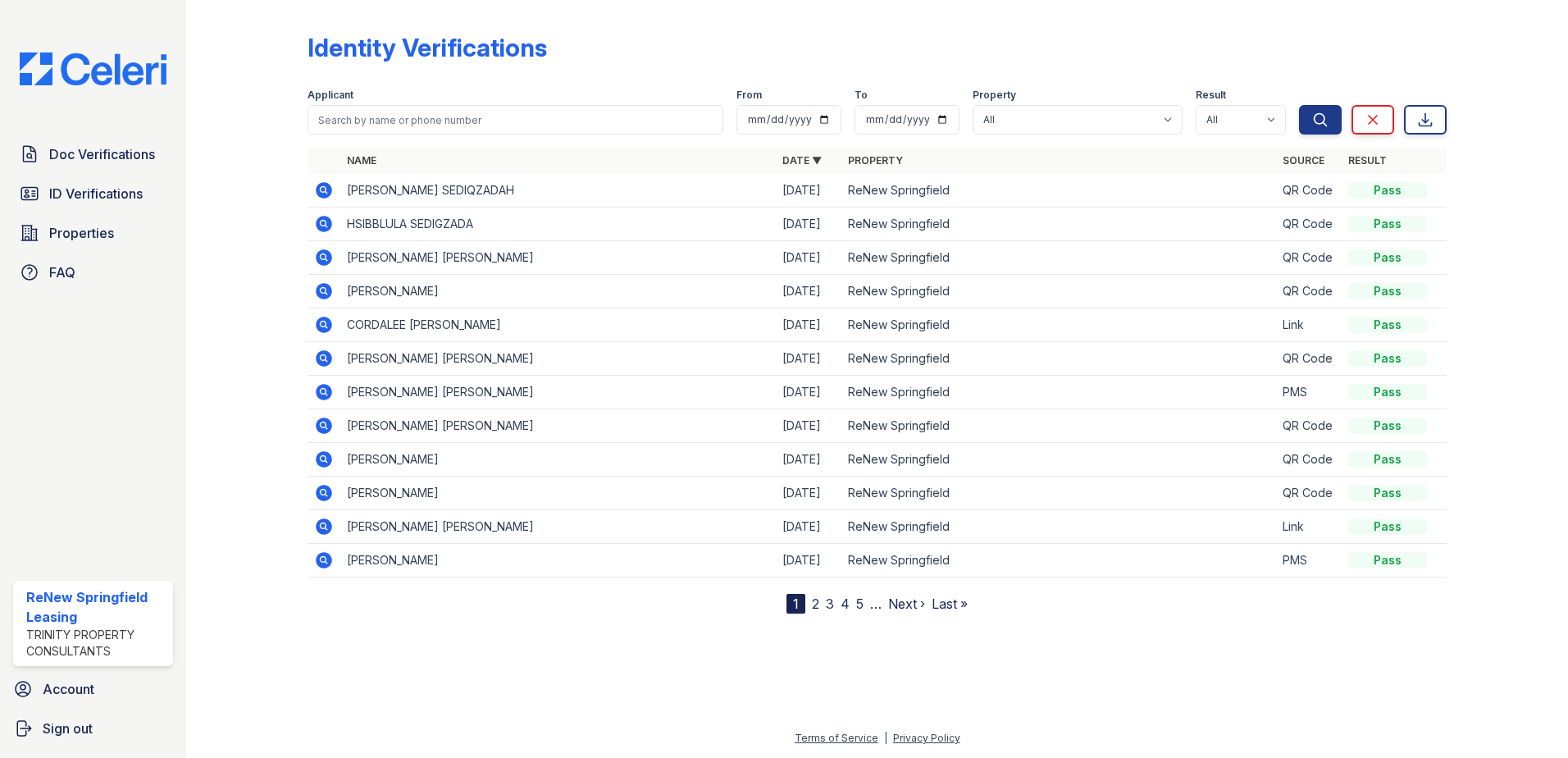
click at [326, 223] on icon at bounding box center [324, 224] width 19 height 19
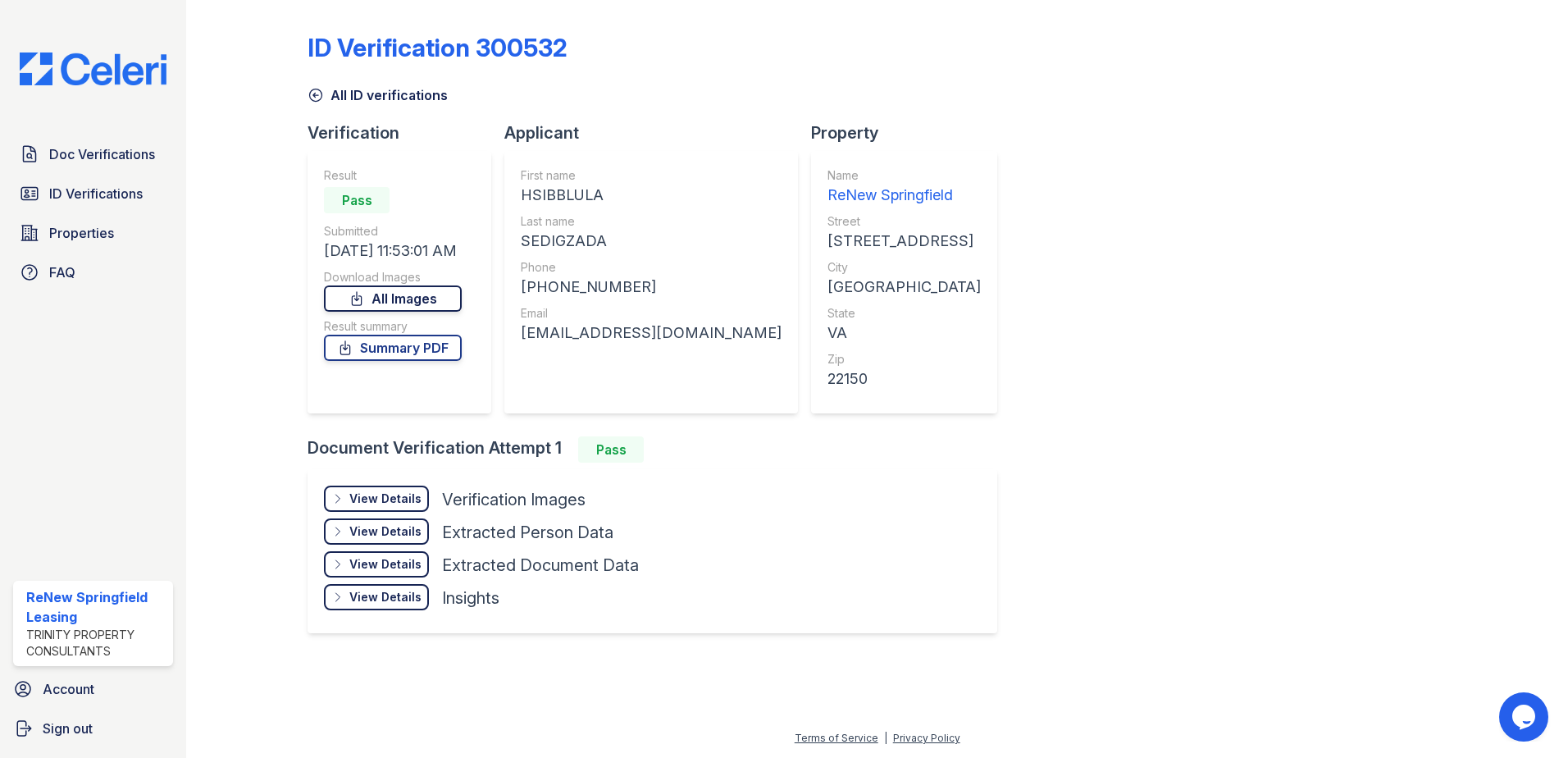
click at [423, 297] on link "All Images" at bounding box center [392, 298] width 137 height 26
click at [400, 353] on link "Summary PDF" at bounding box center [392, 347] width 137 height 26
